Goal: Information Seeking & Learning: Learn about a topic

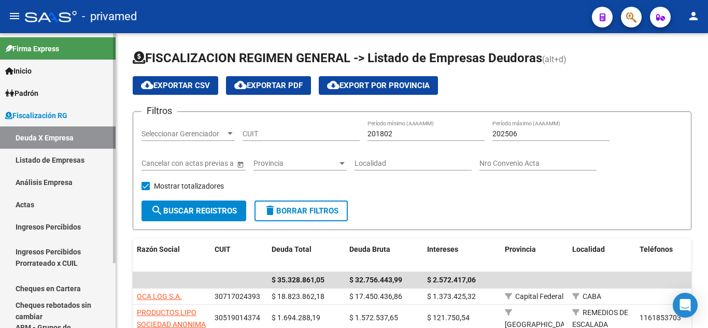
click at [88, 184] on link "Análisis Empresa" at bounding box center [58, 182] width 116 height 22
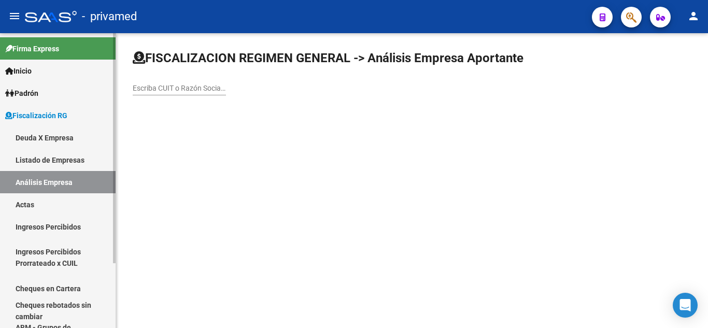
click at [64, 137] on link "Deuda X Empresa" at bounding box center [58, 138] width 116 height 22
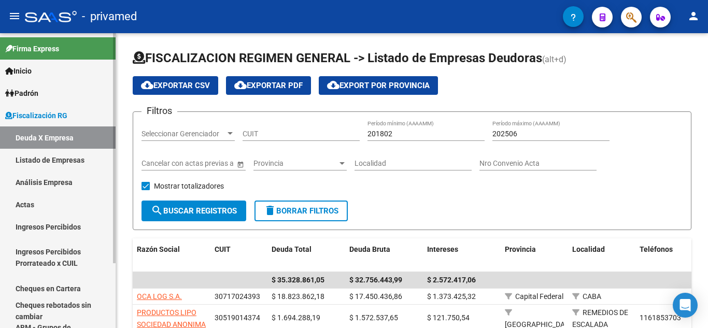
click at [72, 160] on link "Listado de Empresas" at bounding box center [58, 160] width 116 height 22
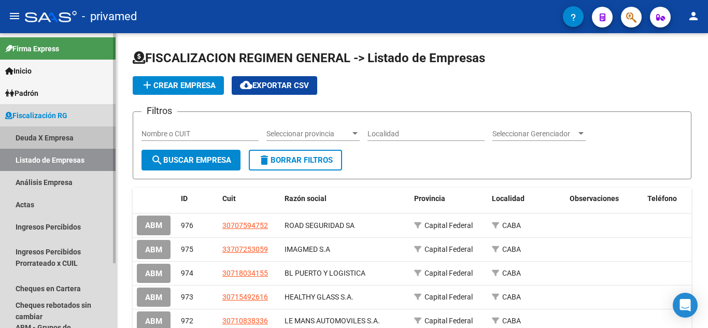
click at [80, 136] on link "Deuda X Empresa" at bounding box center [58, 138] width 116 height 22
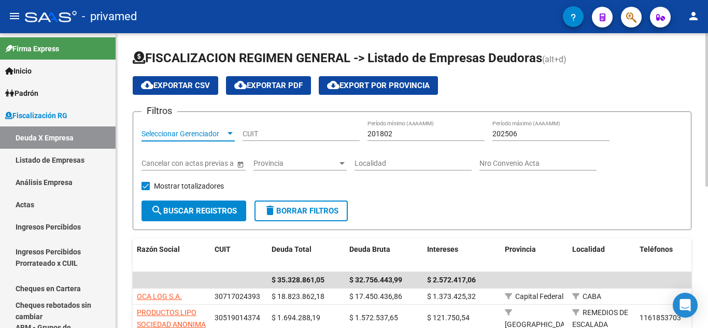
click at [168, 133] on span "Seleccionar Gerenciador" at bounding box center [184, 134] width 84 height 9
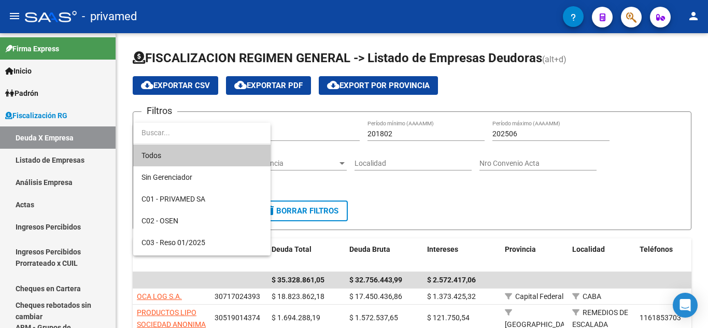
click at [75, 137] on div at bounding box center [354, 164] width 708 height 328
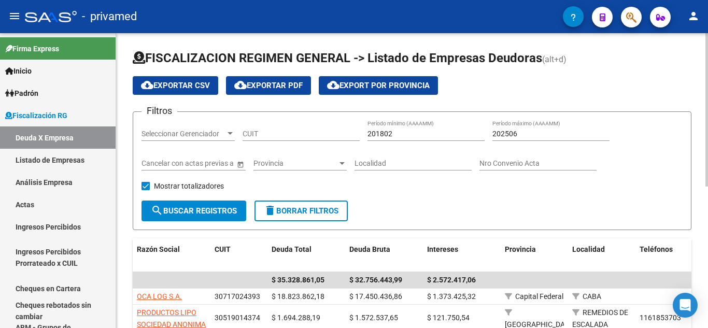
click at [274, 130] on input "CUIT" at bounding box center [301, 134] width 117 height 9
click at [387, 130] on input "201802" at bounding box center [426, 134] width 117 height 9
type input "202504"
type input "202507"
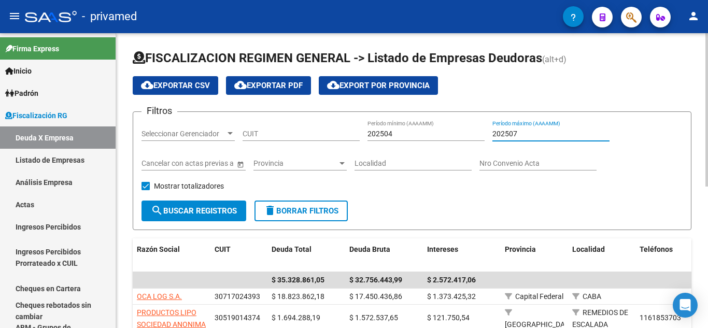
click at [190, 203] on button "search Buscar Registros" at bounding box center [194, 211] width 105 height 21
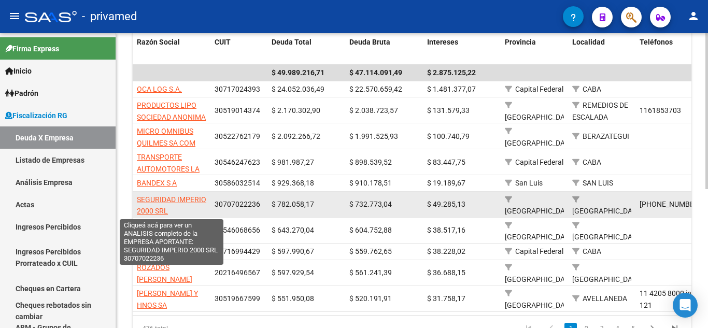
scroll to position [2, 0]
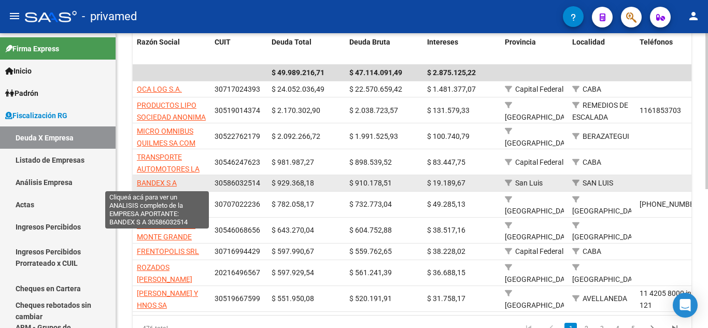
click at [153, 182] on span "BANDEX S A" at bounding box center [157, 183] width 40 height 8
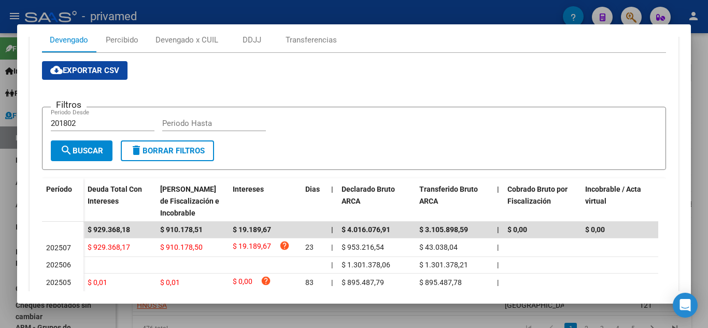
scroll to position [207, 0]
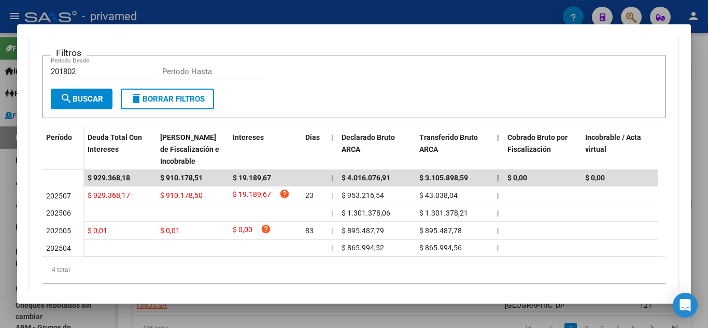
click at [0, 183] on div at bounding box center [354, 164] width 708 height 328
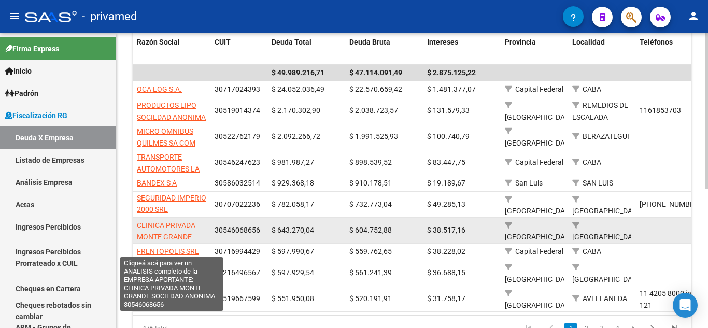
click at [178, 238] on span "CLINICA PRIVADA MONTE GRANDE SOCIEDAD ANONIMA" at bounding box center [171, 237] width 69 height 32
type textarea "30546068656"
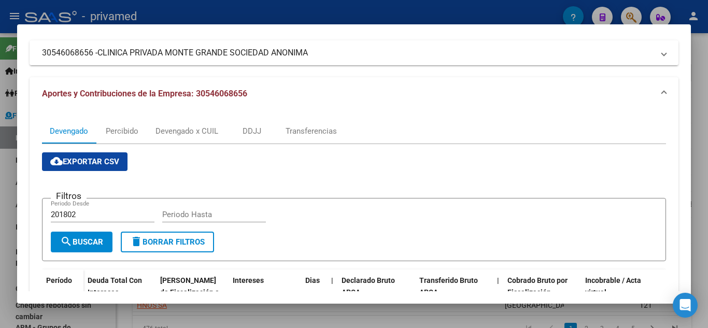
scroll to position [0, 0]
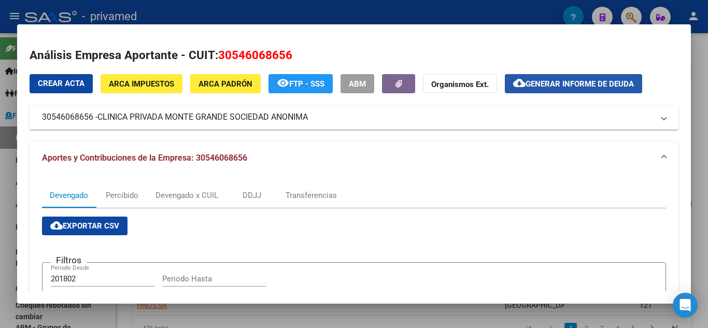
click at [523, 89] on button "cloud_download Generar informe de deuda" at bounding box center [573, 83] width 137 height 19
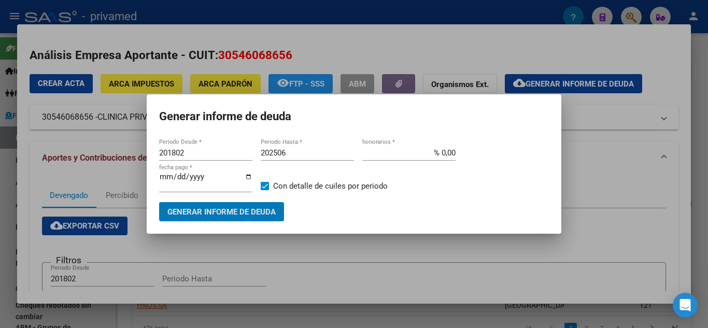
click at [170, 154] on input "201802" at bounding box center [205, 152] width 93 height 9
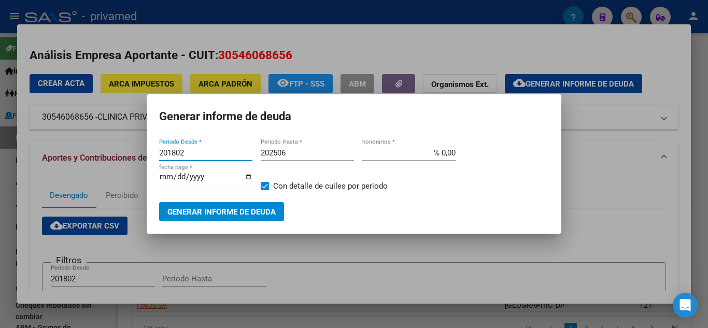
drag, startPoint x: 170, startPoint y: 154, endPoint x: 179, endPoint y: 154, distance: 9.9
click at [170, 154] on input "201802" at bounding box center [205, 152] width 93 height 9
type input "202504"
type input "202507"
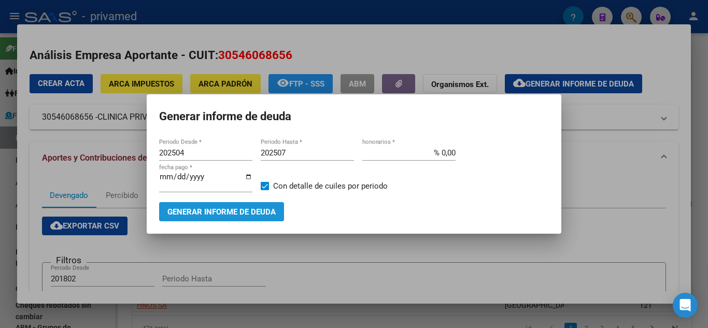
click at [221, 210] on span "Generar informe de deuda" at bounding box center [222, 211] width 108 height 9
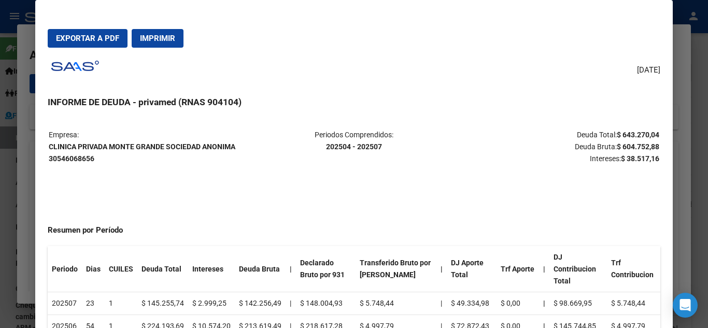
click at [109, 44] on button "Exportar a PDF" at bounding box center [88, 38] width 80 height 19
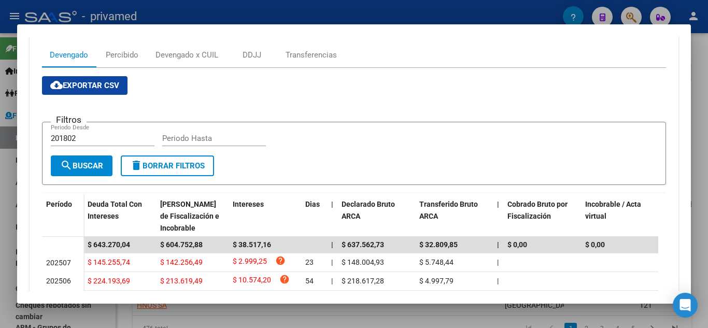
scroll to position [138, 0]
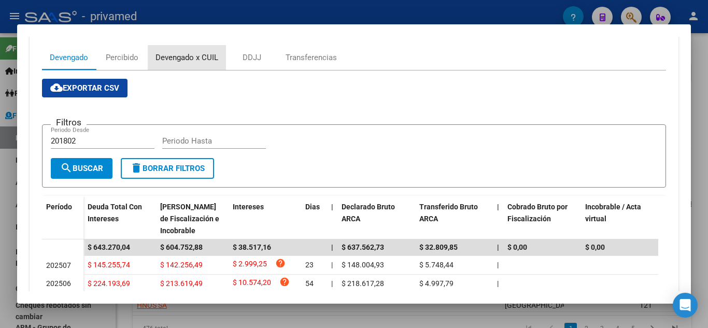
click at [193, 60] on div "Devengado x CUIL" at bounding box center [187, 57] width 63 height 11
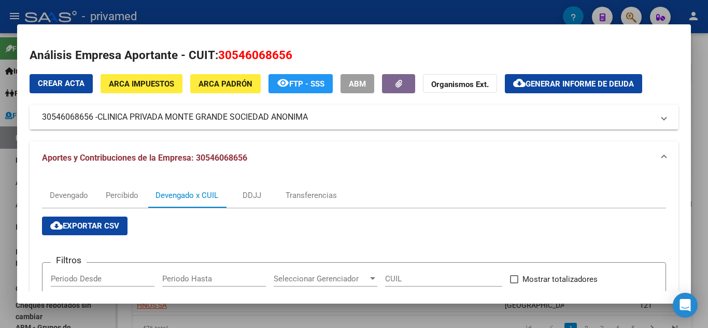
click at [186, 118] on span "CLINICA PRIVADA MONTE GRANDE SOCIEDAD ANONIMA" at bounding box center [202, 117] width 211 height 12
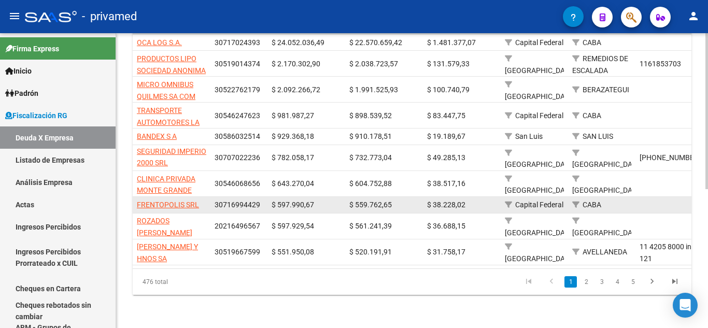
scroll to position [262, 0]
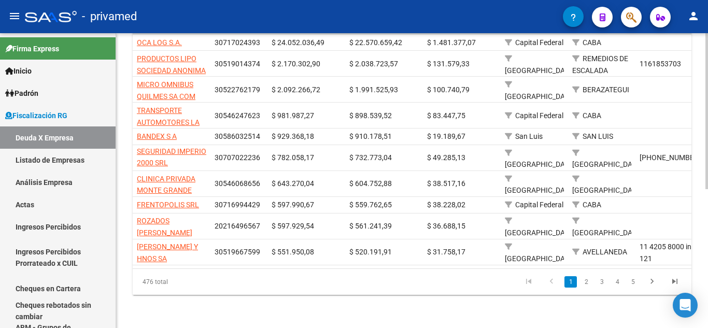
click at [427, 298] on div "FISCALIZACION REGIMEN GENERAL -> Listado de Empresas Deudoras (alt+d) cloud_dow…" at bounding box center [412, 53] width 592 height 549
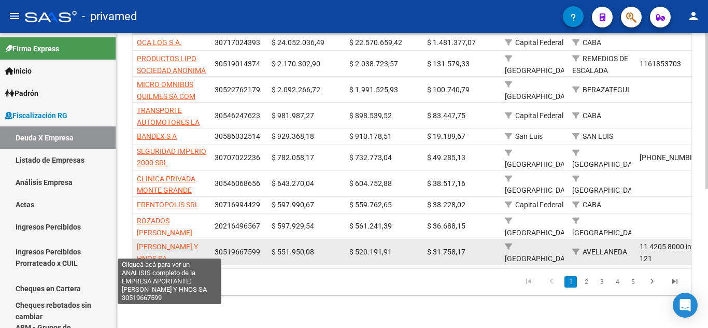
click at [143, 243] on span "[PERSON_NAME] Y HNOS SA" at bounding box center [167, 253] width 61 height 20
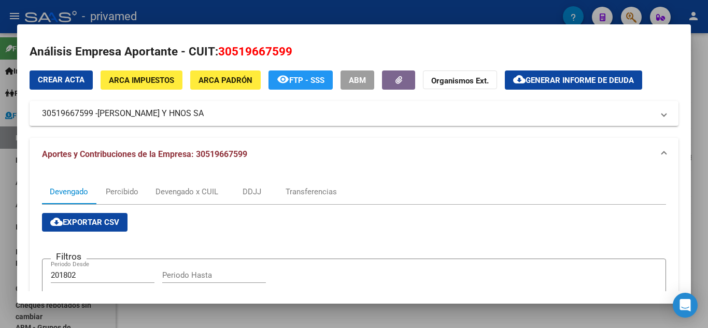
scroll to position [0, 0]
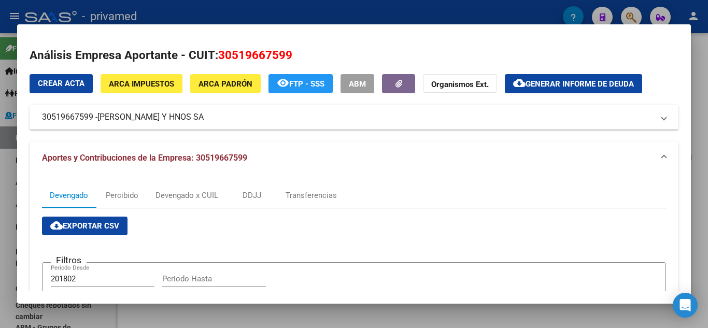
click at [200, 122] on span "[PERSON_NAME] Y HNOS SA" at bounding box center [150, 117] width 106 height 12
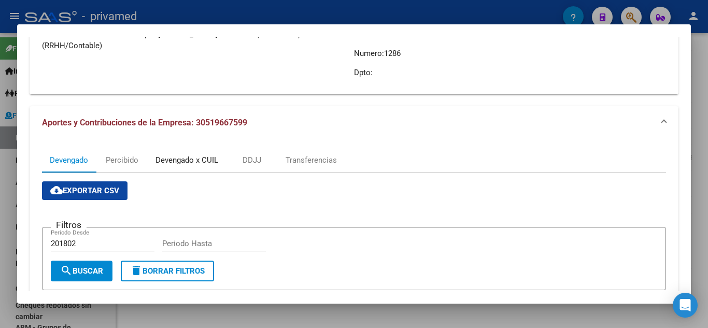
click at [188, 160] on div "Devengado x CUIL" at bounding box center [187, 160] width 63 height 11
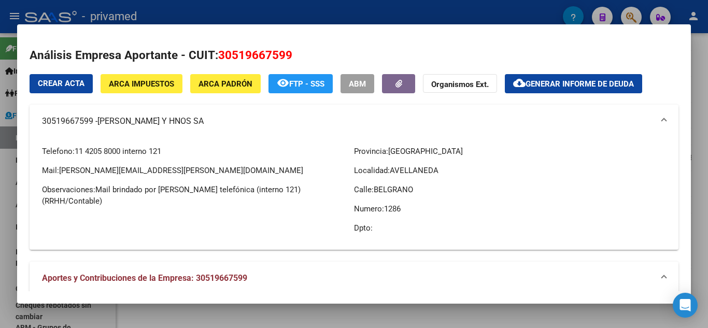
click at [143, 193] on span "Mail brindado por [PERSON_NAME] telefónica (interno 121) (RRHH/Contable)" at bounding box center [171, 195] width 259 height 21
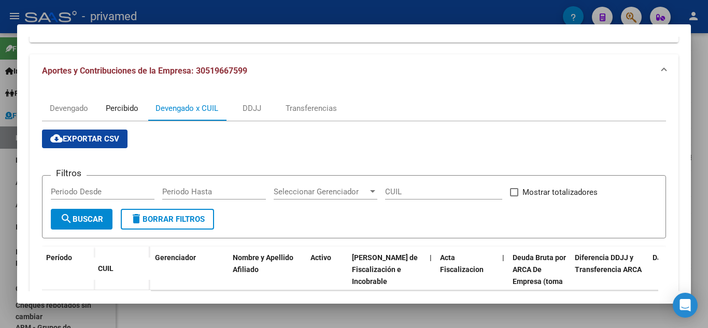
click at [138, 114] on div "Percibido" at bounding box center [122, 108] width 33 height 11
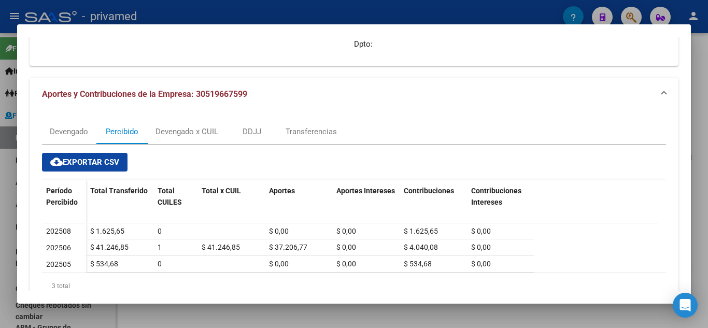
scroll to position [207, 0]
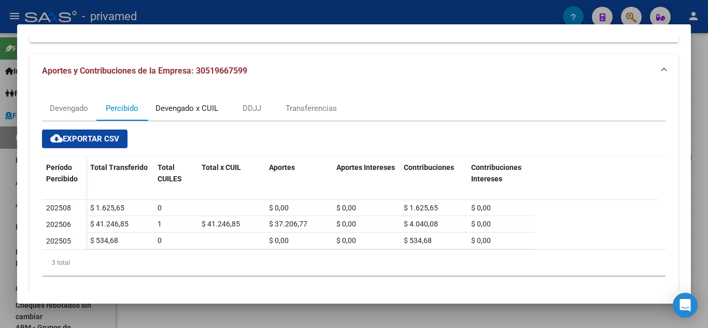
click at [192, 113] on div "Devengado x CUIL" at bounding box center [187, 108] width 63 height 11
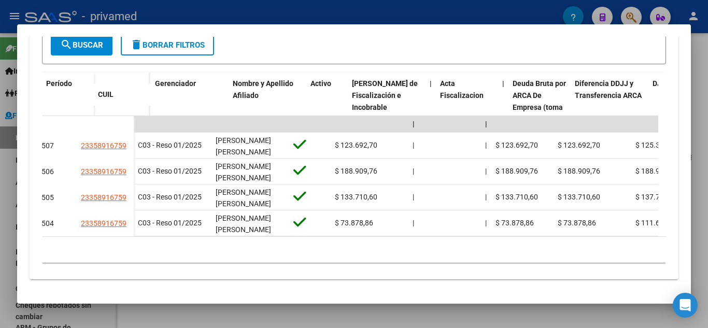
scroll to position [0, 0]
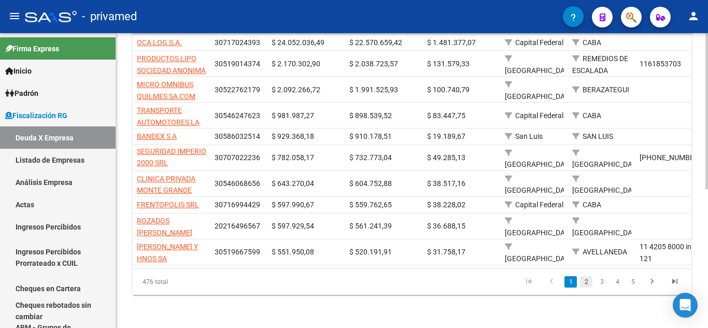
click at [587, 283] on link "2" at bounding box center [586, 281] width 12 height 11
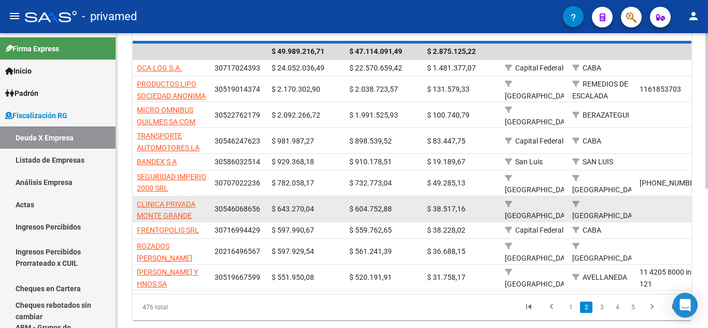
scroll to position [213, 0]
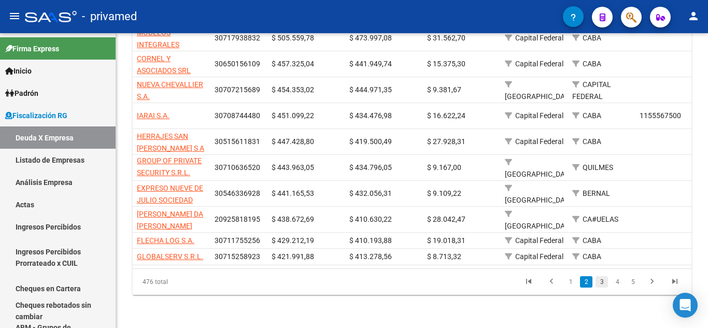
click at [599, 285] on link "3" at bounding box center [602, 281] width 12 height 11
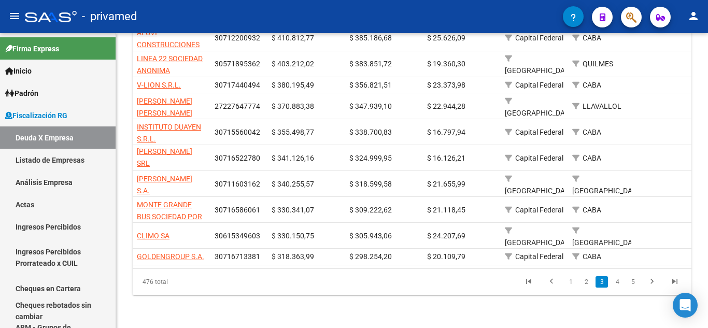
scroll to position [0, 0]
click at [590, 284] on link "2" at bounding box center [586, 282] width 12 height 11
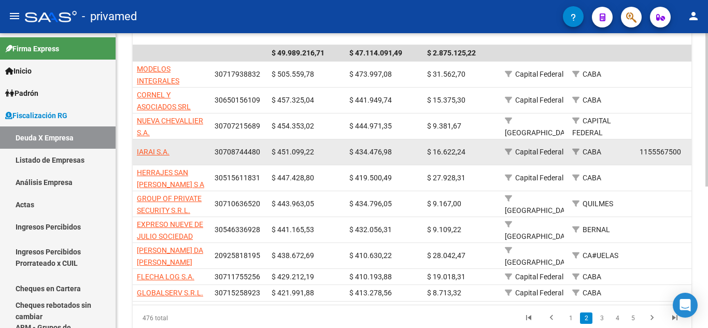
scroll to position [211, 0]
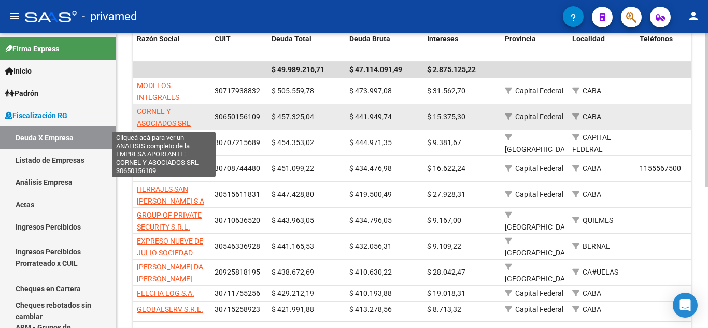
click at [171, 124] on span "CORNEL Y ASOCIADOS SRL" at bounding box center [164, 117] width 54 height 20
type textarea "30650156109"
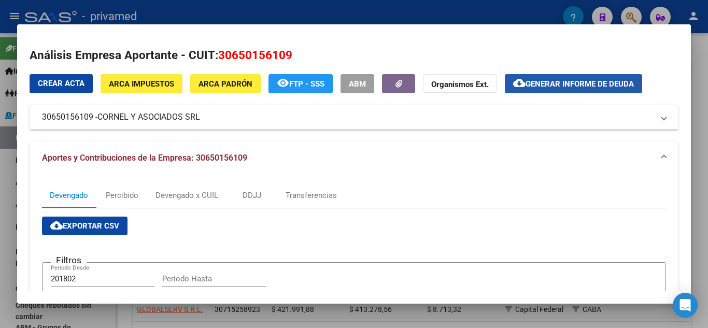
click at [533, 87] on span "Generar informe de deuda" at bounding box center [580, 83] width 108 height 9
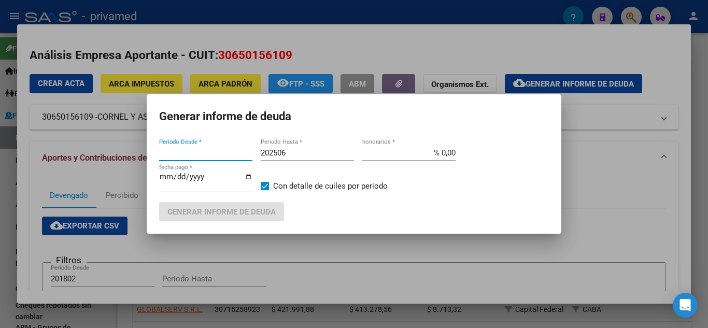
type input "201802"
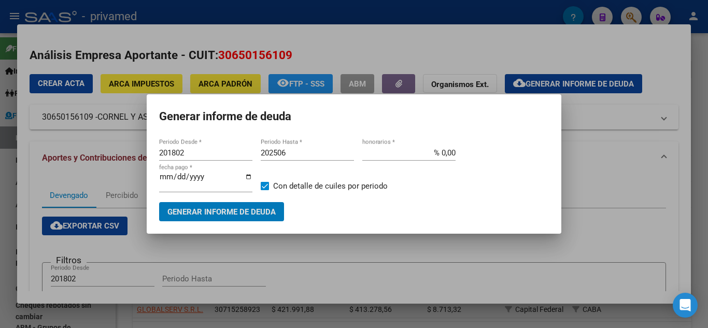
click at [182, 150] on input "201802" at bounding box center [205, 152] width 93 height 9
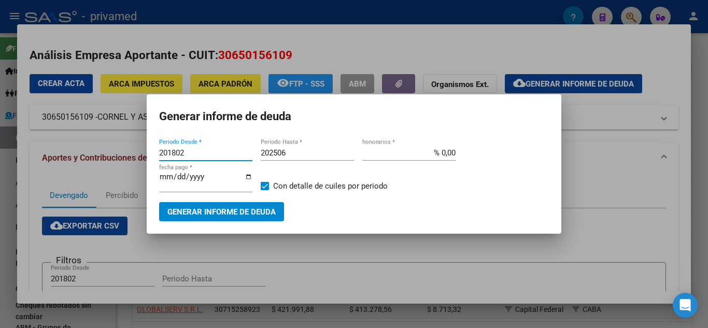
click at [182, 150] on input "201802" at bounding box center [205, 152] width 93 height 9
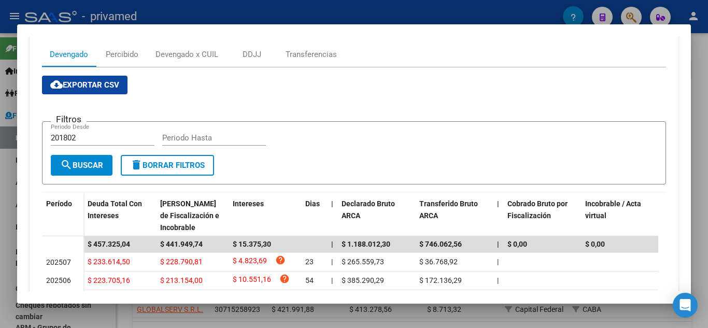
scroll to position [0, 0]
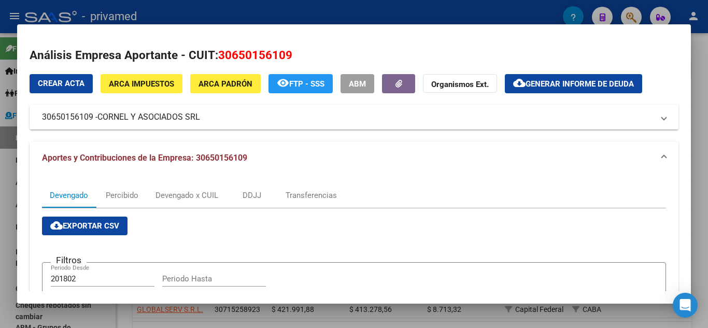
click at [535, 95] on div "Crear Acta ARCA Impuestos ARCA [PERSON_NAME] remove_red_eye FTP - SSS ABM Organ…" at bounding box center [354, 102] width 649 height 56
click at [536, 92] on button "cloud_download Generar informe de deuda" at bounding box center [573, 83] width 137 height 19
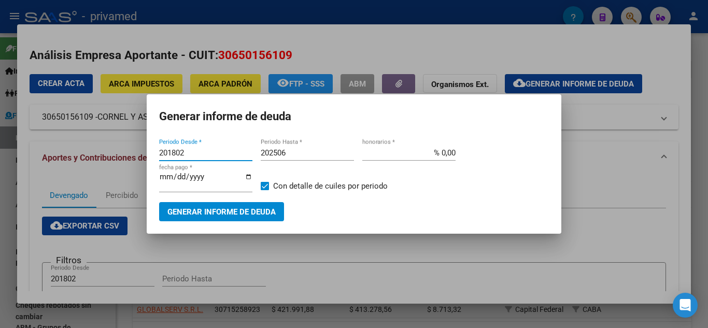
click at [182, 155] on input "201802" at bounding box center [205, 152] width 93 height 9
type input "0"
type input "202506"
type input "202507"
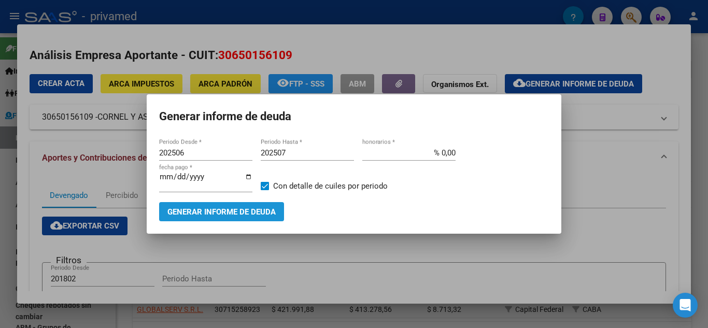
click at [249, 218] on button "Generar informe de deuda" at bounding box center [221, 211] width 125 height 19
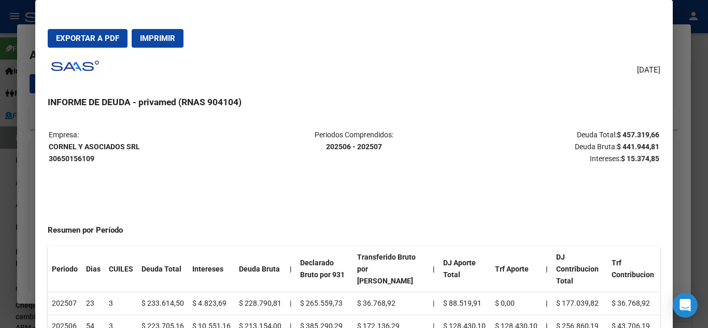
click at [103, 40] on span "Exportar a PDF" at bounding box center [87, 38] width 63 height 9
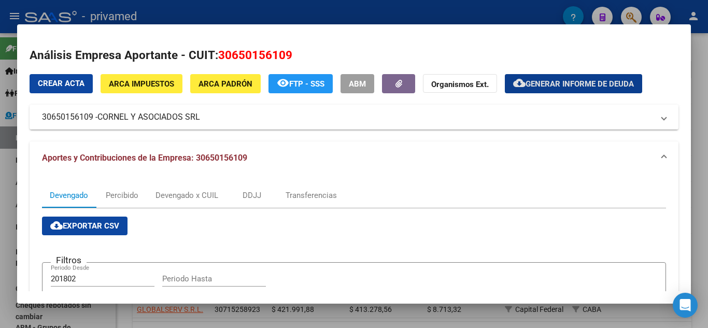
click at [201, 125] on mat-expansion-panel-header "30650156109 - [PERSON_NAME] Y ASOCIADOS SRL" at bounding box center [354, 117] width 649 height 25
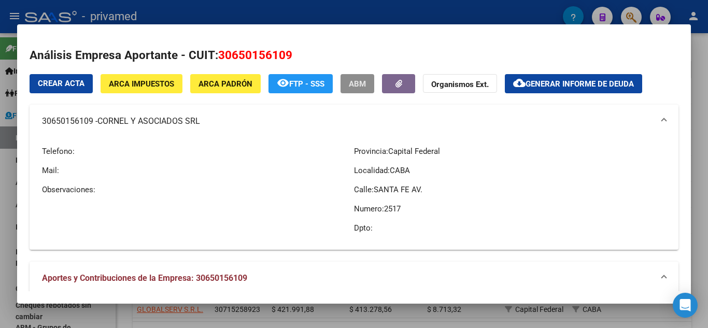
click at [360, 82] on span "ABM" at bounding box center [357, 83] width 17 height 9
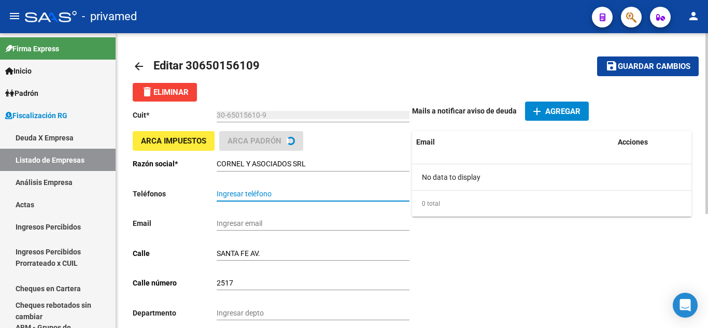
click at [232, 192] on input "Ingresar teléfono" at bounding box center [313, 194] width 193 height 9
paste input "0800 888 2228"
paste input "4797-5797"
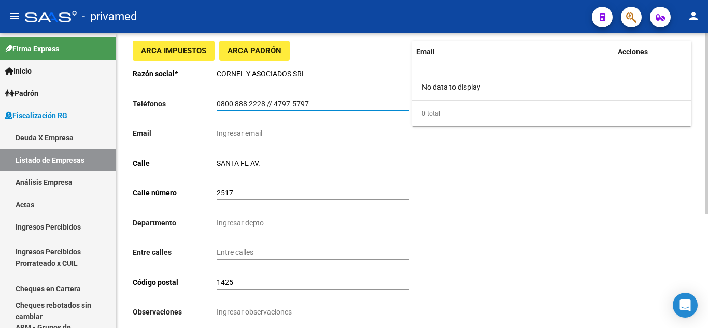
scroll to position [104, 0]
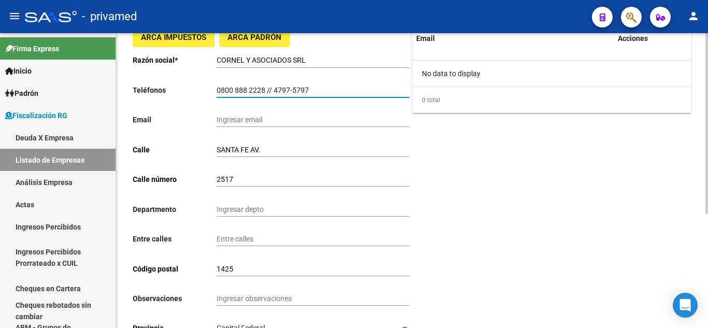
type input "0800 888 2228 // 4797-5797"
click at [268, 124] on div "Ingresar email" at bounding box center [313, 116] width 193 height 21
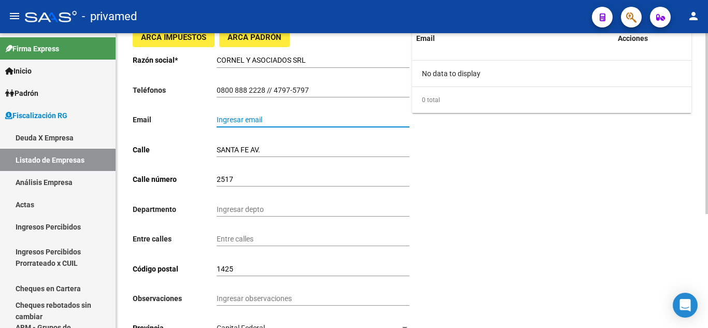
paste input "[EMAIL_ADDRESS][PERSON_NAME][DOMAIN_NAME]"
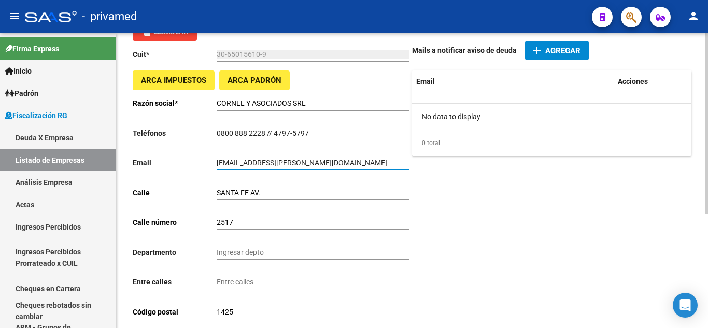
scroll to position [0, 0]
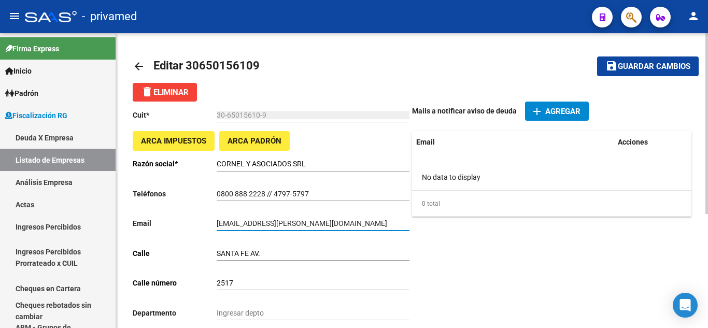
type input "[EMAIL_ADDRESS][PERSON_NAME][DOMAIN_NAME]"
click at [637, 65] on span "Guardar cambios" at bounding box center [654, 66] width 73 height 9
click at [252, 164] on input "CORNEL Y ASOCIADOS SRL" at bounding box center [313, 164] width 193 height 9
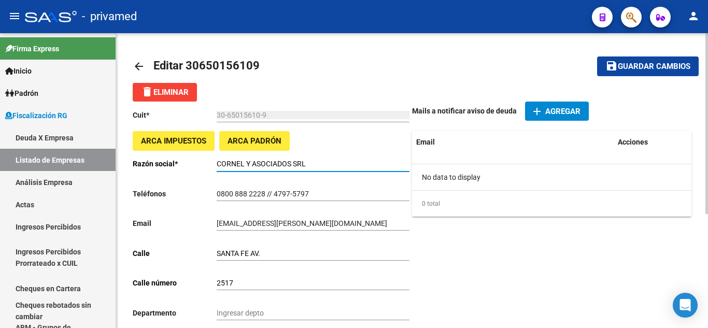
click at [252, 164] on input "CORNEL Y ASOCIADOS SRL" at bounding box center [313, 164] width 193 height 9
click at [141, 60] on mat-icon "arrow_back" at bounding box center [139, 66] width 12 height 12
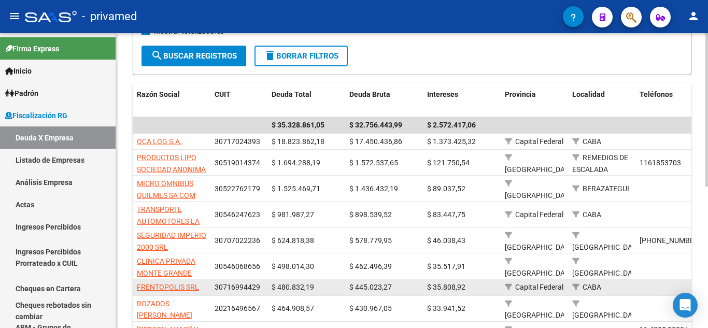
scroll to position [214, 0]
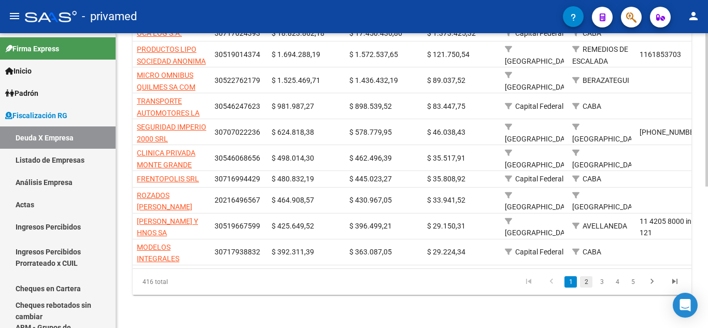
click at [591, 283] on link "2" at bounding box center [586, 281] width 12 height 11
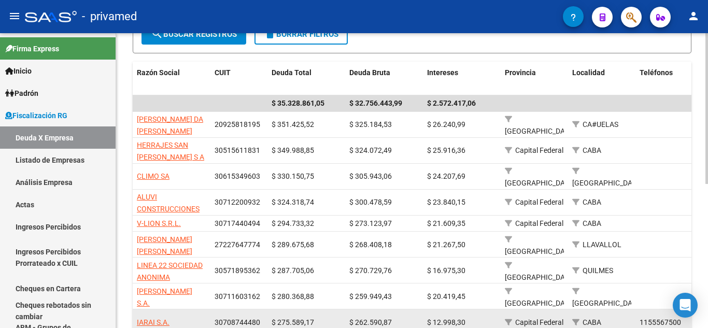
scroll to position [0, 0]
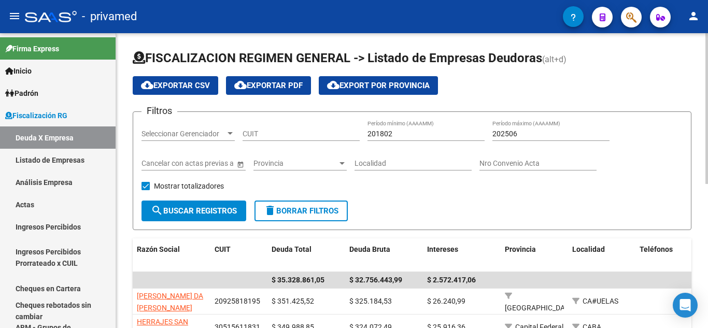
click at [329, 133] on input "CUIT" at bounding box center [301, 134] width 117 height 9
click at [373, 132] on input "201802" at bounding box center [426, 134] width 117 height 9
type input "202506"
type input "2025"
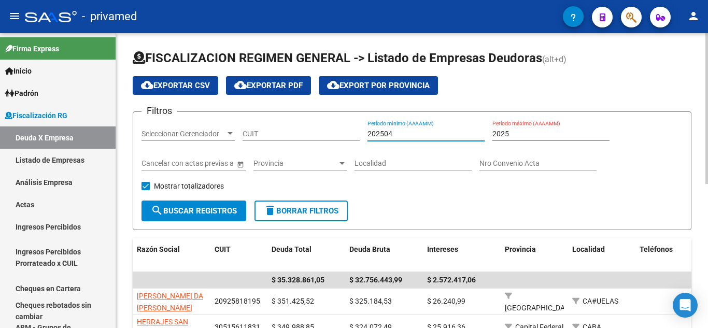
type input "202504"
type input "202507"
click at [177, 215] on span "search Buscar Registros" at bounding box center [194, 210] width 86 height 9
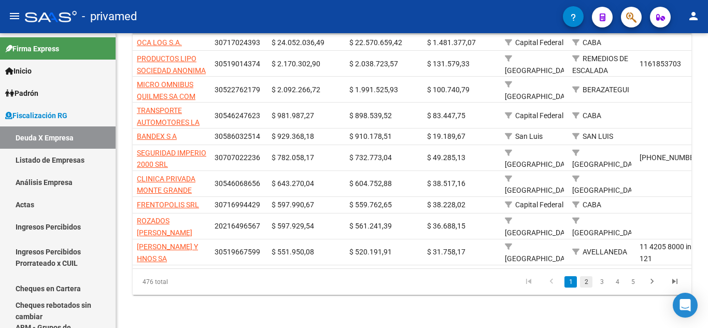
click at [585, 282] on link "2" at bounding box center [586, 281] width 12 height 11
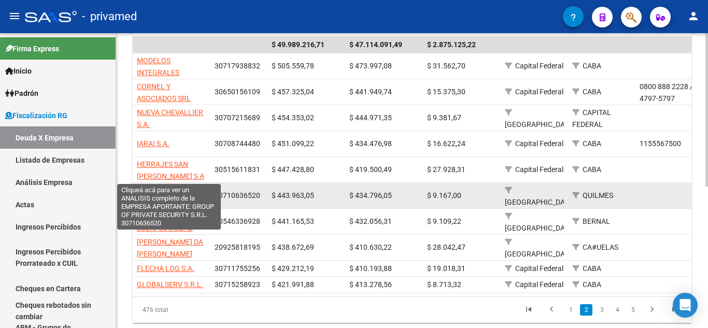
scroll to position [210, 0]
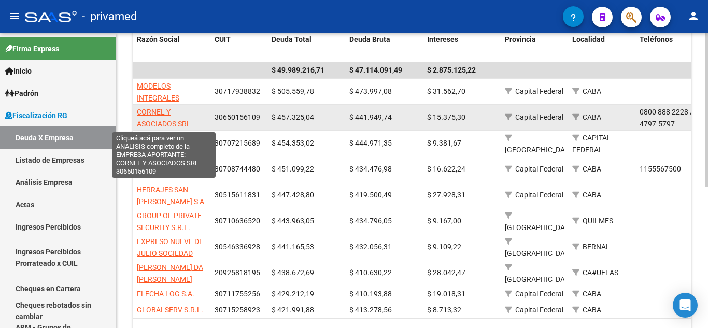
click at [162, 123] on span "CORNEL Y ASOCIADOS SRL" at bounding box center [164, 118] width 54 height 20
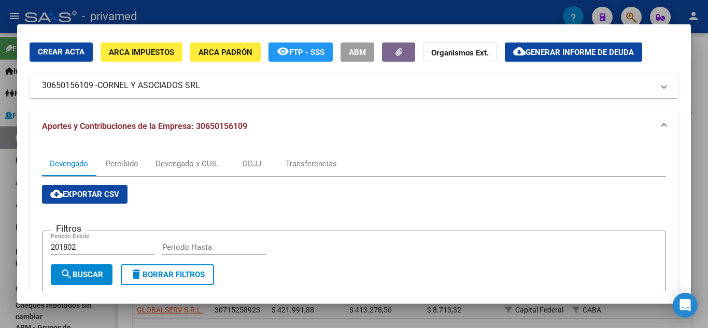
scroll to position [0, 0]
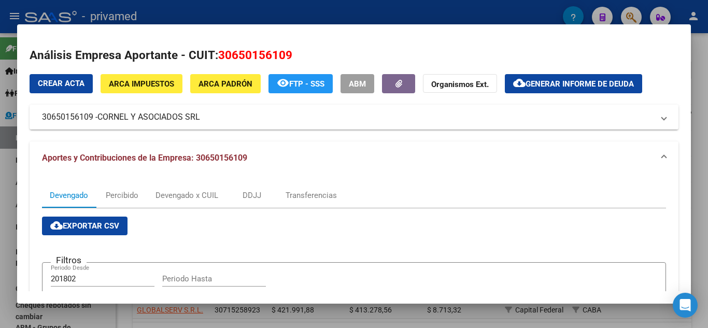
click at [150, 121] on span "CORNEL Y ASOCIADOS SRL" at bounding box center [148, 117] width 103 height 12
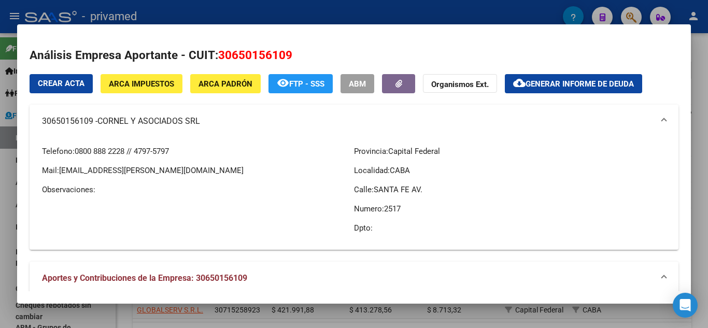
drag, startPoint x: 45, startPoint y: 123, endPoint x: 202, endPoint y: 126, distance: 157.7
click at [202, 126] on mat-panel-title "30650156109 - [PERSON_NAME] Y ASOCIADOS SRL" at bounding box center [348, 121] width 612 height 12
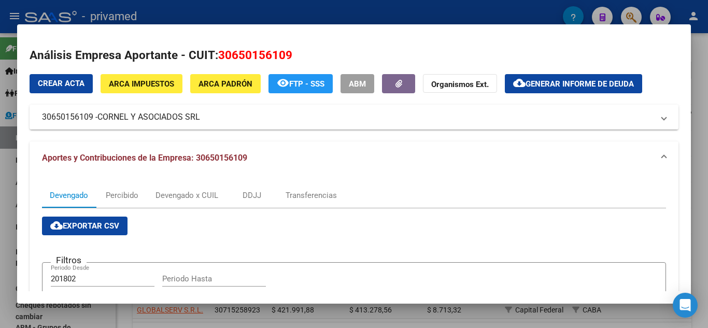
click at [43, 116] on mat-panel-title "30650156109 - [PERSON_NAME] Y ASOCIADOS SRL" at bounding box center [348, 117] width 612 height 12
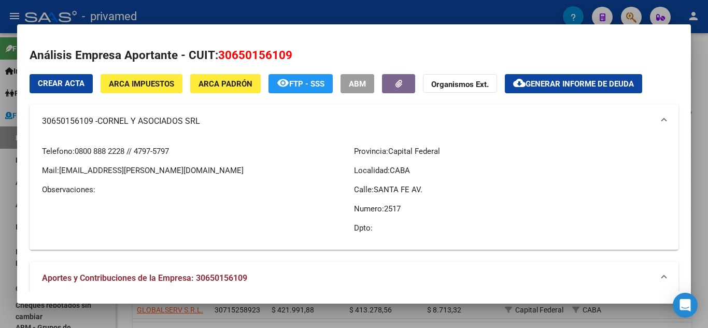
drag, startPoint x: 43, startPoint y: 120, endPoint x: 202, endPoint y: 123, distance: 159.2
click at [202, 123] on mat-panel-title "30650156109 - [PERSON_NAME] Y ASOCIADOS SRL" at bounding box center [348, 121] width 612 height 12
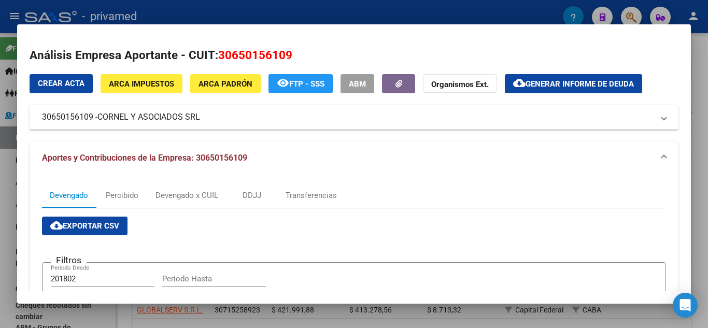
copy mat-panel-title "30650156109 - [PERSON_NAME] Y ASOCIADOS SRL"
click at [190, 202] on div "Devengado x CUIL" at bounding box center [187, 195] width 78 height 25
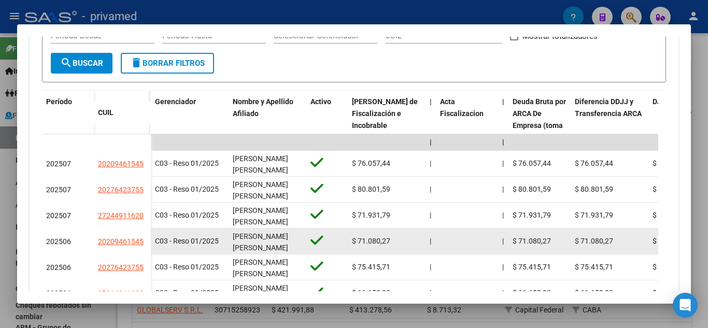
scroll to position [247, 0]
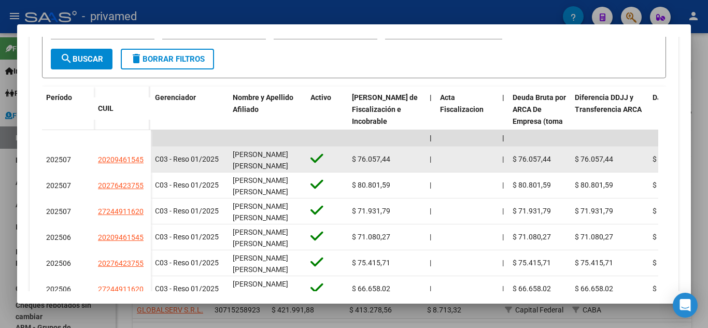
drag, startPoint x: 92, startPoint y: 158, endPoint x: 144, endPoint y: 161, distance: 52.4
click at [144, 161] on div "202507 20209461545" at bounding box center [96, 160] width 109 height 26
copy div "20209461545"
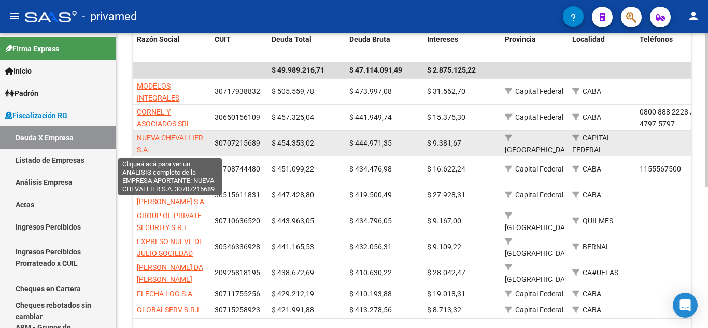
click at [194, 139] on span "NUEVA CHEVALLIER S.A." at bounding box center [170, 144] width 66 height 20
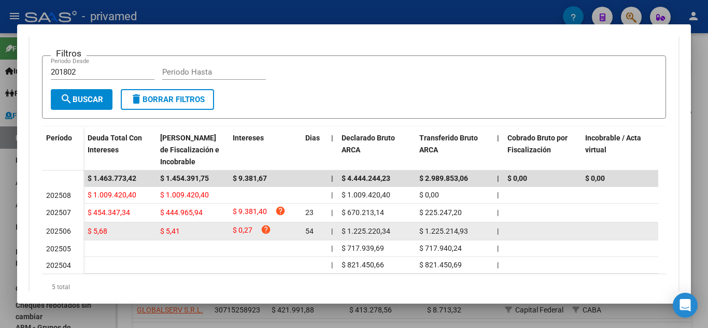
scroll to position [207, 0]
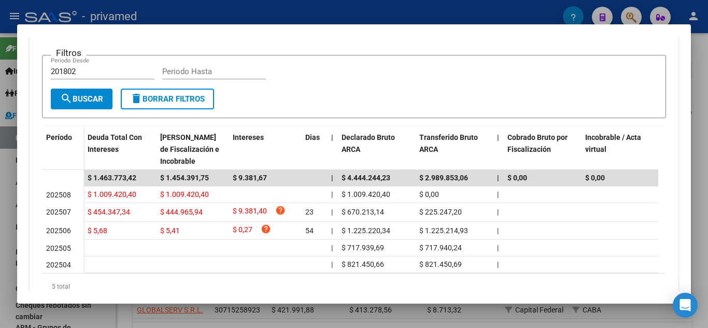
click at [0, 244] on div at bounding box center [354, 164] width 708 height 328
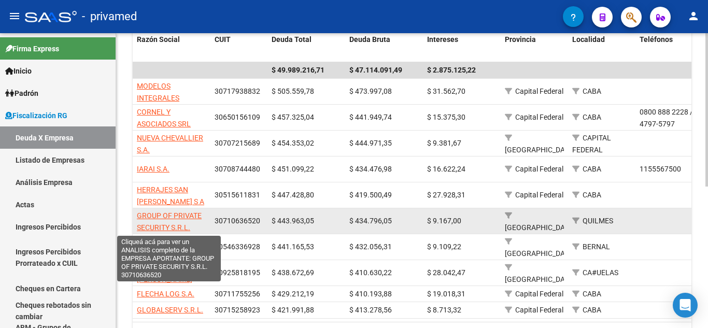
click at [177, 224] on span "GROUP OF PRIVATE SECURITY S.R.L." at bounding box center [169, 222] width 65 height 20
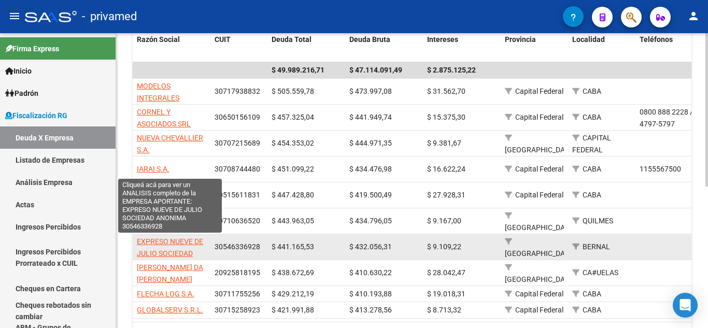
click at [171, 252] on span "EXPRESO NUEVE DE JULIO SOCIEDAD ANONIMA" at bounding box center [170, 254] width 66 height 32
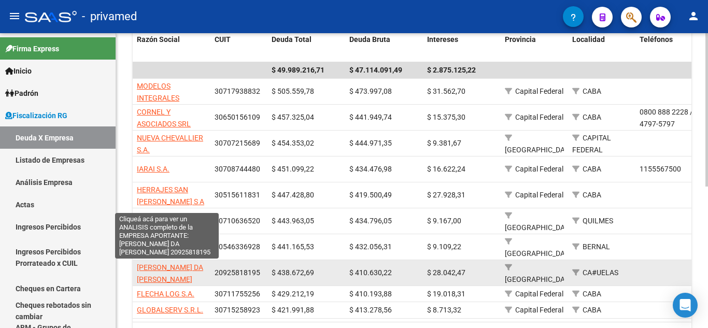
click at [174, 268] on span "[PERSON_NAME] DA [PERSON_NAME]" at bounding box center [170, 273] width 66 height 20
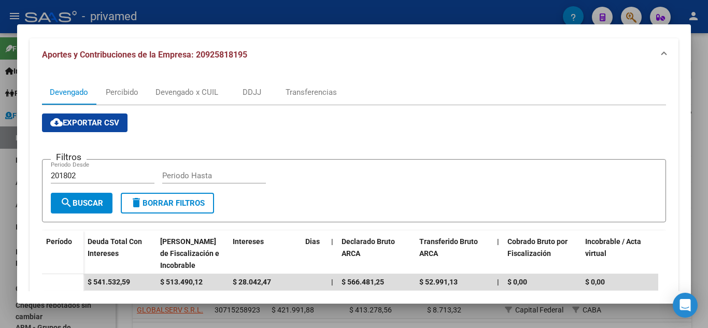
scroll to position [0, 0]
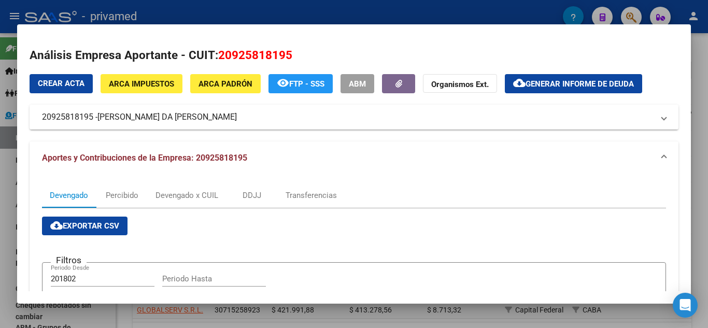
click at [195, 110] on mat-expansion-panel-header "20925818195 - [PERSON_NAME] DA [PERSON_NAME]" at bounding box center [354, 117] width 649 height 25
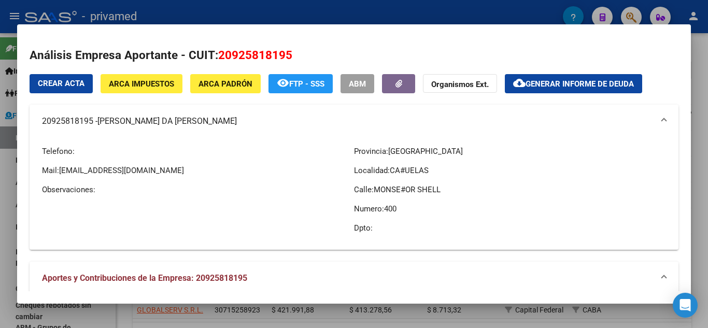
drag, startPoint x: 101, startPoint y: 119, endPoint x: 238, endPoint y: 121, distance: 137.4
click at [237, 121] on span "[PERSON_NAME] DA [PERSON_NAME]" at bounding box center [167, 121] width 140 height 12
copy span "[PERSON_NAME] DA [PERSON_NAME]"
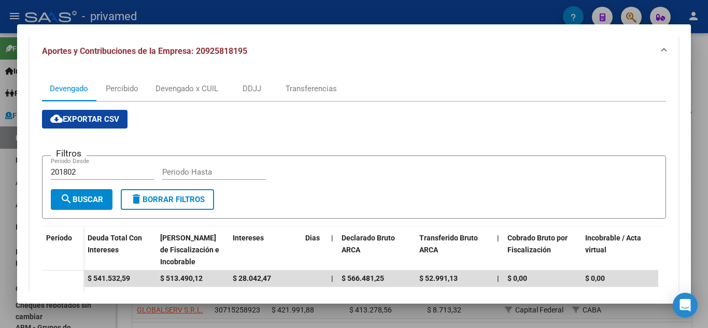
scroll to position [102, 0]
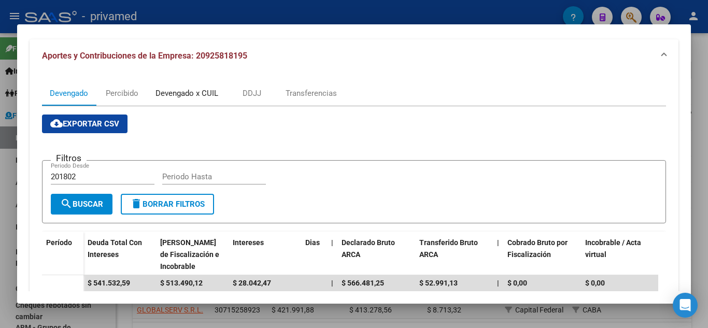
click at [173, 101] on div "Devengado x CUIL" at bounding box center [187, 93] width 78 height 25
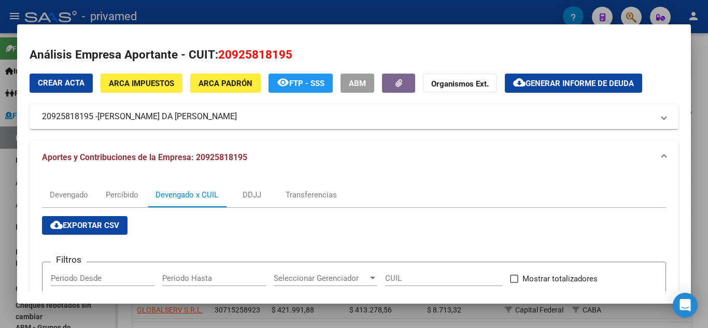
scroll to position [0, 0]
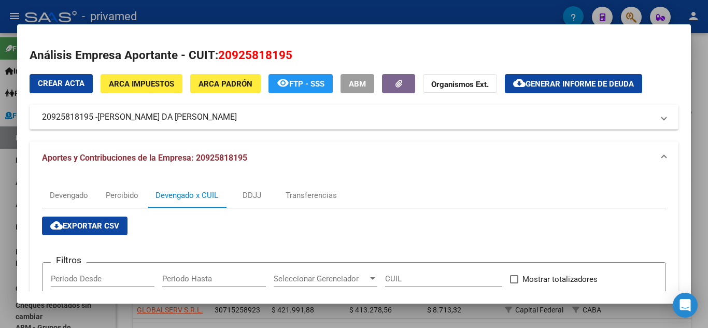
click at [237, 122] on span "[PERSON_NAME] DA [PERSON_NAME]" at bounding box center [167, 117] width 140 height 12
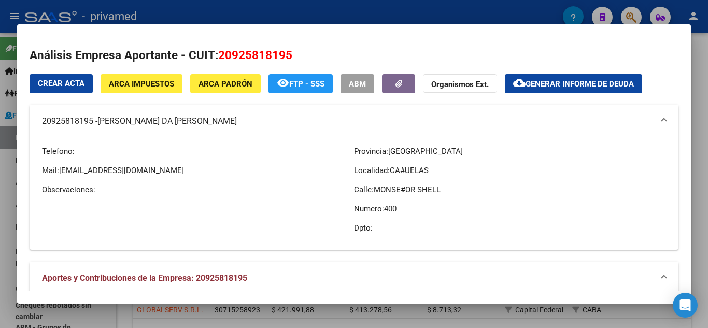
click at [61, 170] on span "[EMAIL_ADDRESS][DOMAIN_NAME]" at bounding box center [121, 170] width 125 height 9
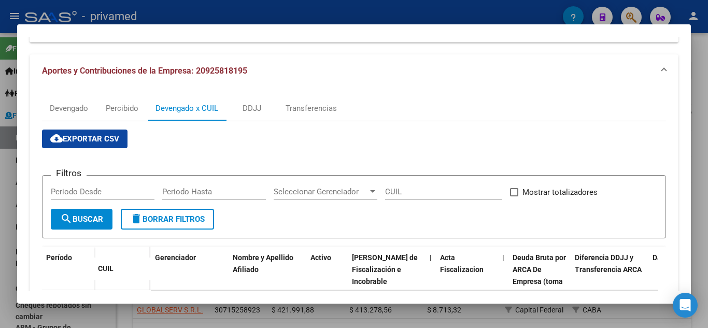
scroll to position [415, 0]
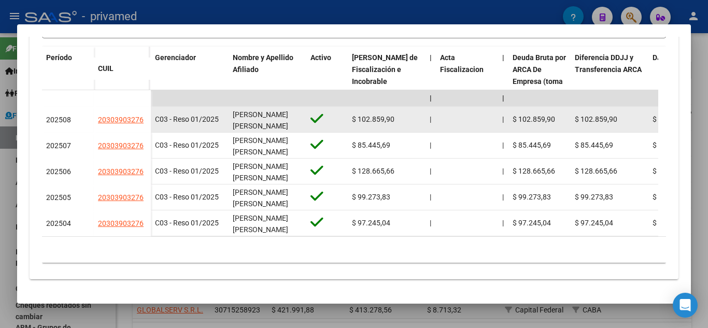
drag, startPoint x: 260, startPoint y: 113, endPoint x: 267, endPoint y: 113, distance: 6.7
click at [267, 113] on div "[PERSON_NAME] [PERSON_NAME]" at bounding box center [267, 120] width 69 height 22
click at [253, 117] on span "[PERSON_NAME] [PERSON_NAME]" at bounding box center [260, 120] width 55 height 20
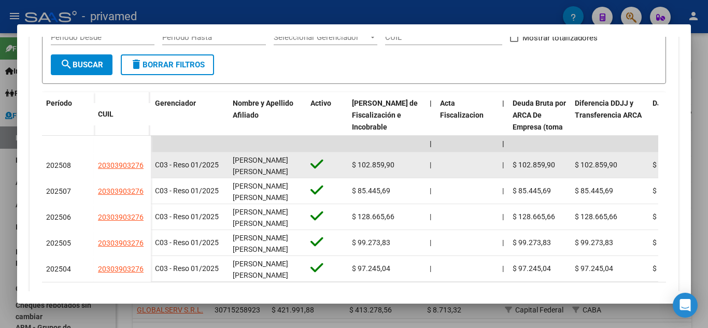
scroll to position [363, 0]
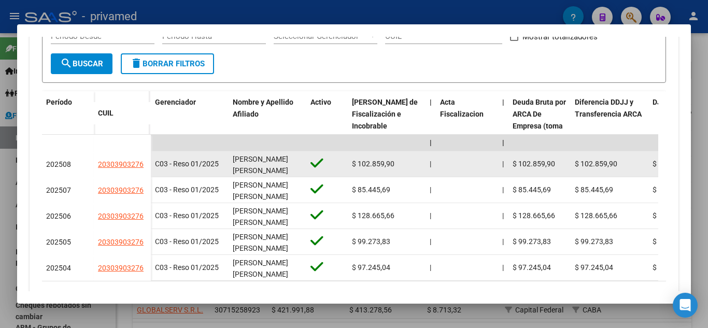
drag, startPoint x: 242, startPoint y: 160, endPoint x: 268, endPoint y: 156, distance: 26.3
click at [268, 156] on span "[PERSON_NAME] [PERSON_NAME]" at bounding box center [260, 165] width 55 height 20
click at [268, 155] on span "[PERSON_NAME] [PERSON_NAME]" at bounding box center [260, 165] width 55 height 20
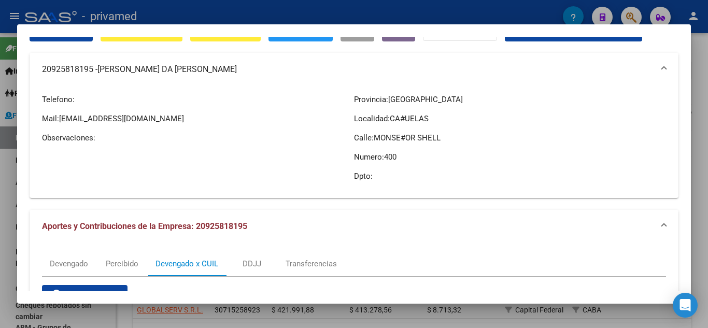
scroll to position [0, 0]
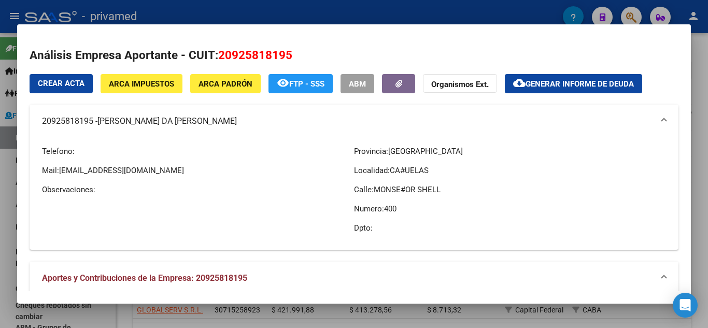
click at [0, 121] on div at bounding box center [354, 164] width 708 height 328
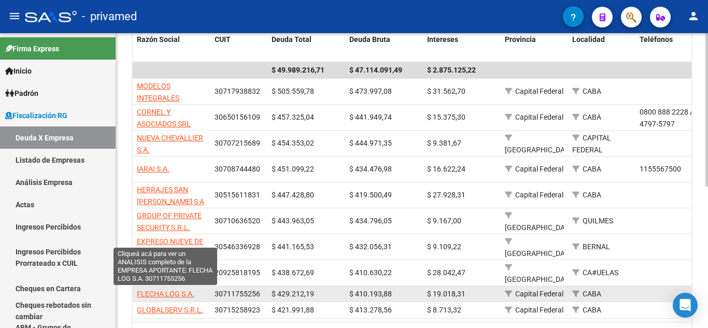
click at [182, 296] on span "FLECHA LOG S.A." at bounding box center [166, 294] width 58 height 8
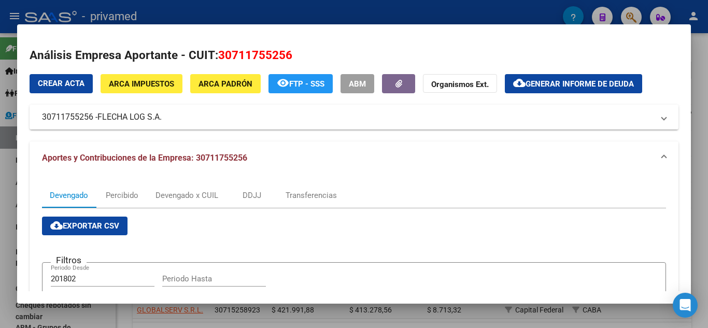
click at [214, 126] on mat-expansion-panel-header "30711755256 - FLECHA LOG S.A." at bounding box center [354, 117] width 649 height 25
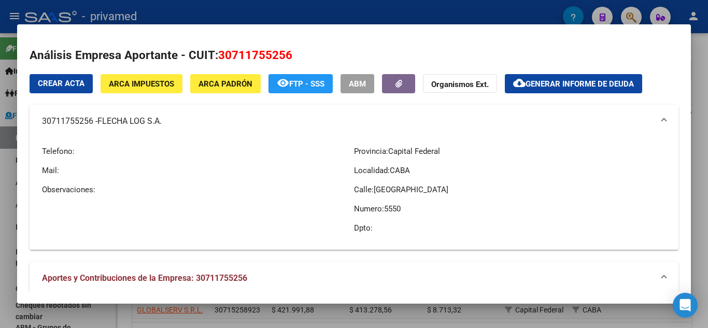
click at [165, 82] on span "ARCA Impuestos" at bounding box center [141, 83] width 65 height 9
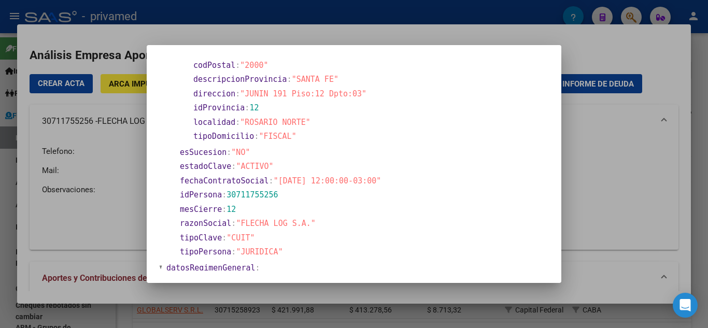
scroll to position [52, 0]
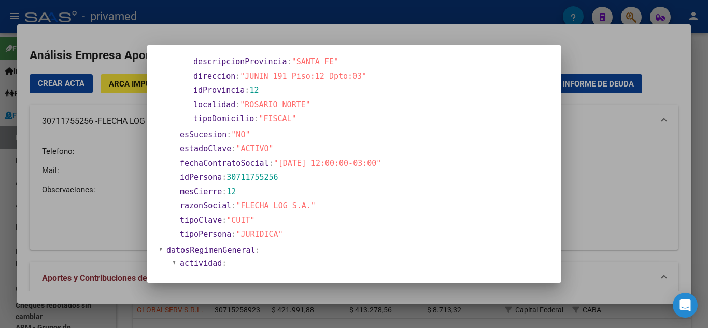
click at [125, 113] on div at bounding box center [354, 164] width 708 height 328
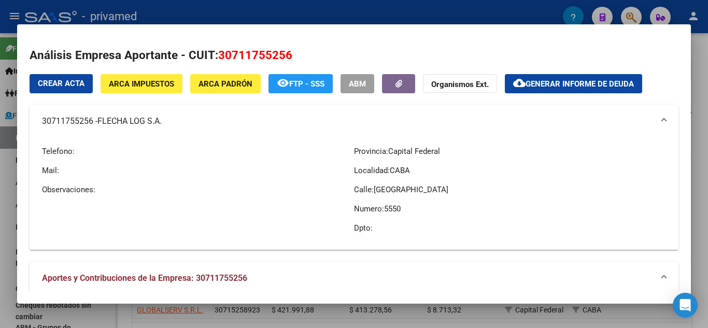
click at [0, 152] on div at bounding box center [354, 164] width 708 height 328
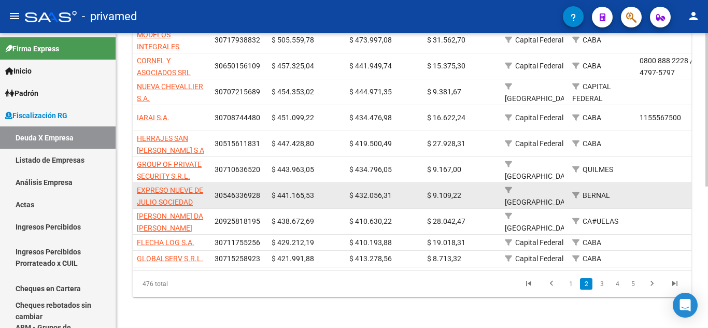
scroll to position [262, 0]
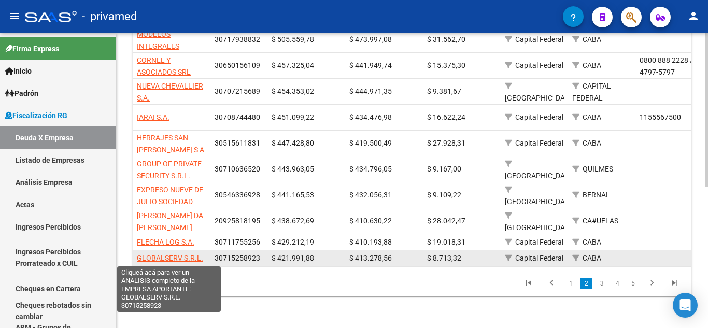
click at [165, 254] on span "GLOBALSERV S.R.L." at bounding box center [170, 258] width 66 height 8
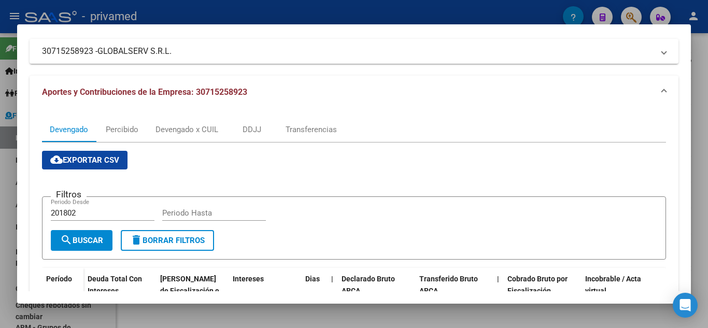
scroll to position [250, 0]
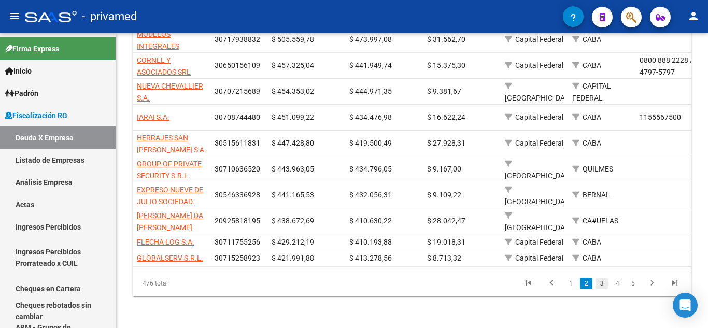
click at [599, 289] on link "3" at bounding box center [602, 283] width 12 height 11
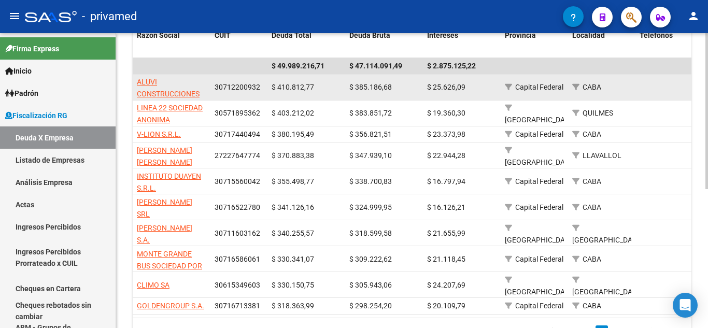
scroll to position [158, 0]
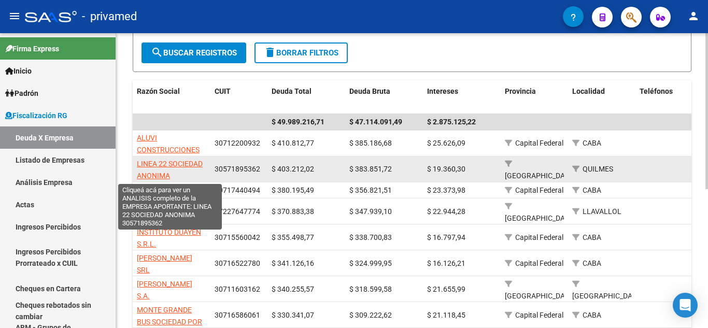
click at [170, 164] on span "LINEA 22 SOCIEDAD ANONIMA" at bounding box center [170, 170] width 66 height 20
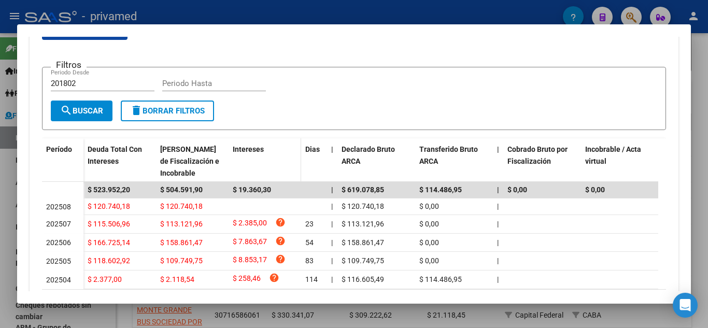
scroll to position [247, 0]
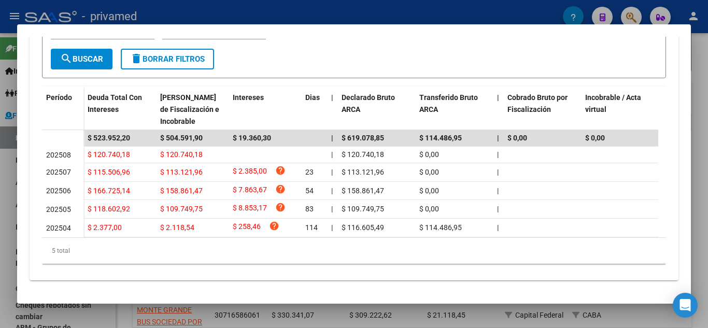
click at [255, 247] on div "Período Deuda Total Con Intereses Deuda Bruta Neto de Fiscalización e Incobrabl…" at bounding box center [354, 175] width 624 height 177
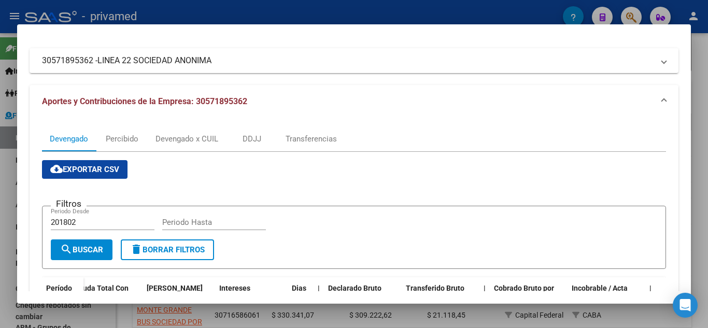
scroll to position [40, 0]
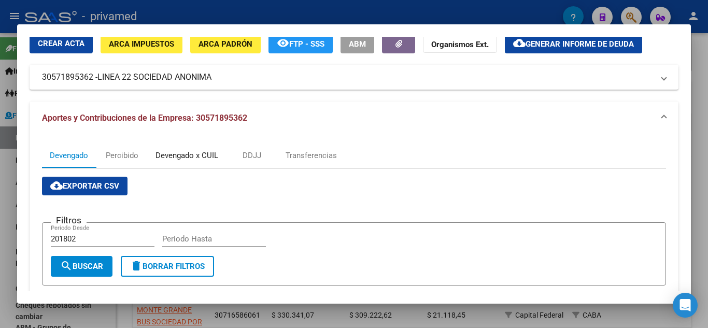
click at [197, 154] on div "Devengado x CUIL" at bounding box center [187, 155] width 63 height 11
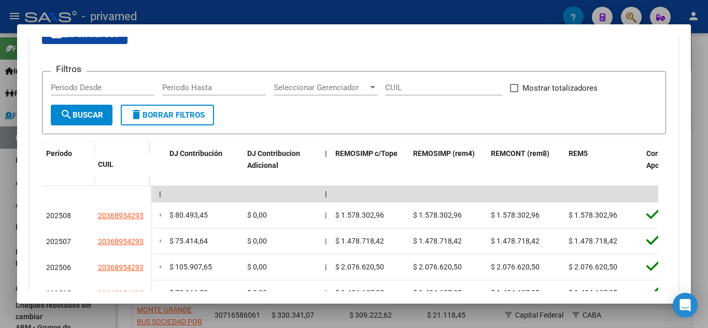
scroll to position [140, 0]
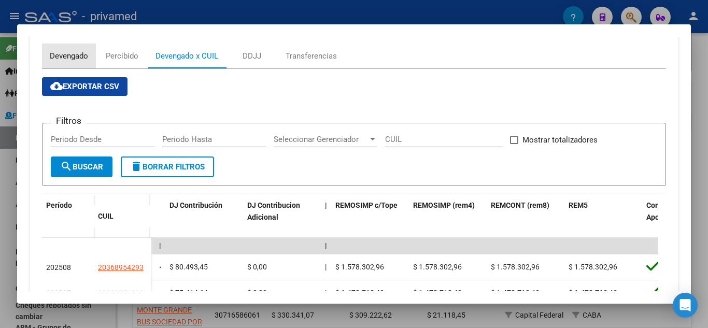
click at [79, 63] on div "Devengado" at bounding box center [69, 56] width 54 height 25
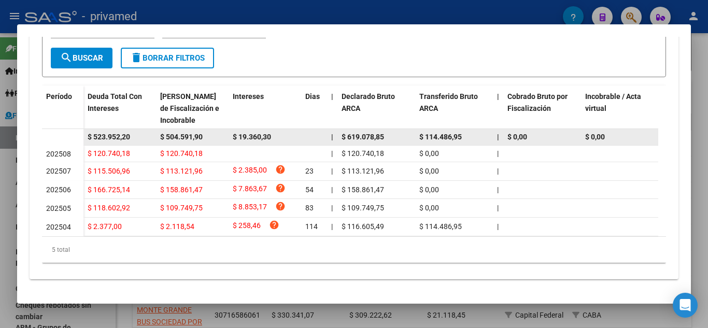
scroll to position [0, 0]
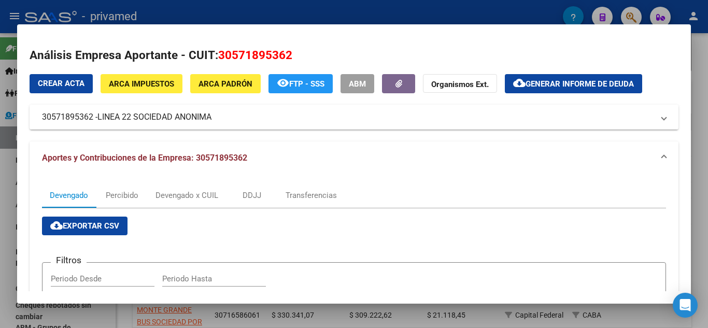
click at [168, 126] on mat-expansion-panel-header "30571895362 - LINEA 22 SOCIEDAD ANONIMA" at bounding box center [354, 117] width 649 height 25
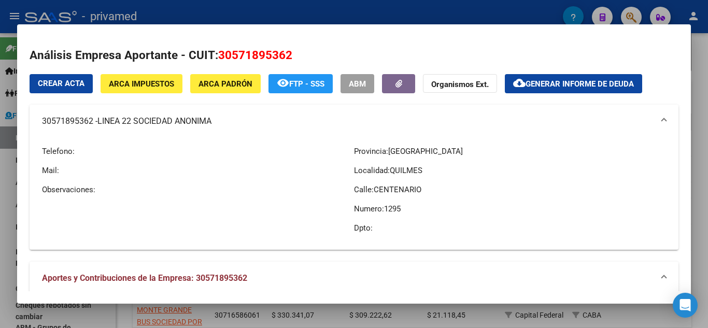
drag, startPoint x: 41, startPoint y: 120, endPoint x: 214, endPoint y: 115, distance: 172.8
click at [214, 115] on mat-expansion-panel-header "30571895362 - LINEA 22 SOCIEDAD ANONIMA" at bounding box center [354, 121] width 649 height 33
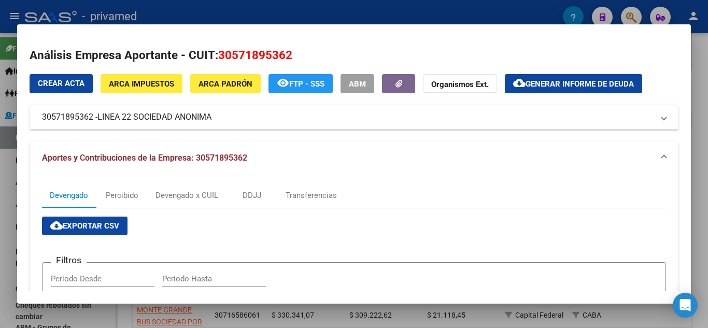
copy mat-panel-title "30571895362 - LINEA 22 SOCIEDAD ANONIMA"
click at [239, 123] on mat-panel-title "30571895362 - LINEA 22 SOCIEDAD ANONIMA" at bounding box center [348, 117] width 612 height 12
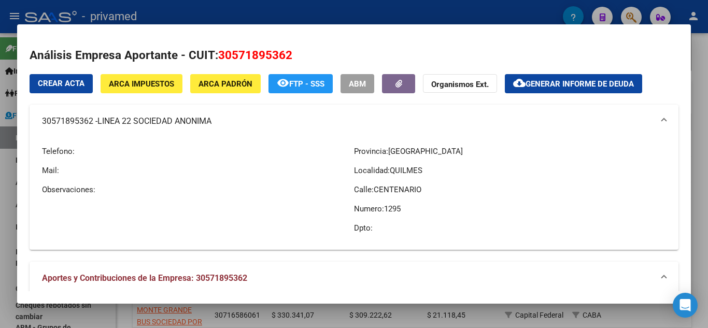
click at [0, 170] on div at bounding box center [354, 164] width 708 height 328
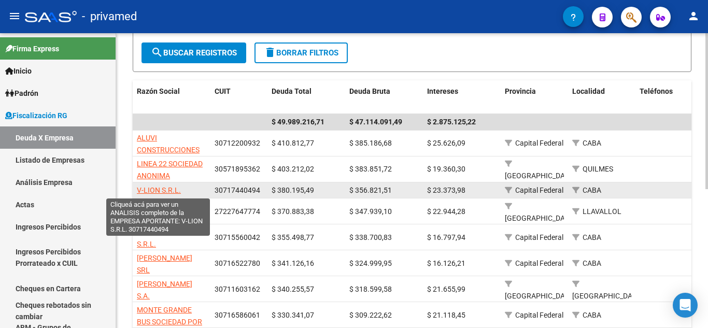
click at [175, 187] on span "V-LION S.R.L." at bounding box center [159, 190] width 44 height 8
type textarea "30717440494"
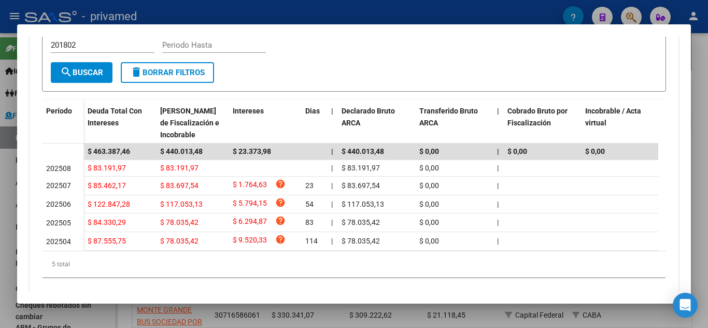
scroll to position [247, 0]
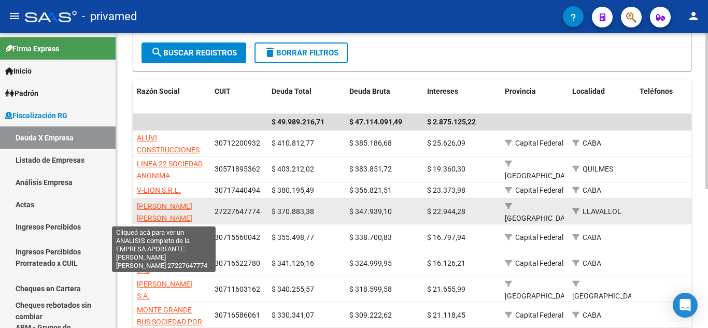
click at [159, 204] on span "[PERSON_NAME] [PERSON_NAME]" at bounding box center [164, 212] width 55 height 20
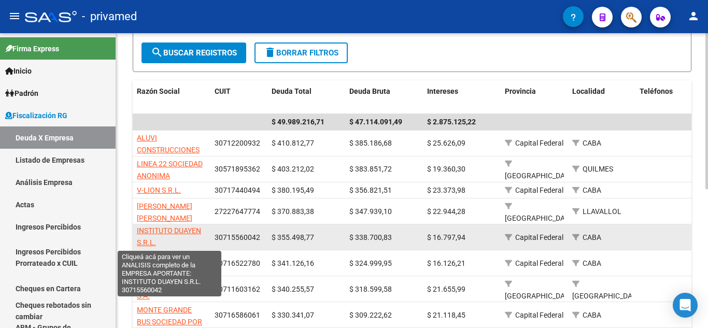
scroll to position [1, 0]
click at [176, 230] on span "INSTITUTO DUAYEN S.R.L." at bounding box center [169, 236] width 64 height 20
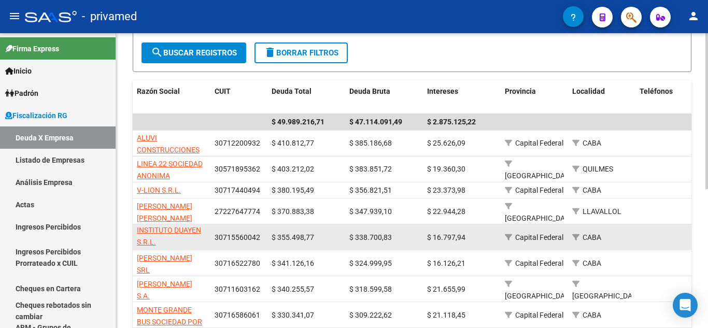
scroll to position [210, 0]
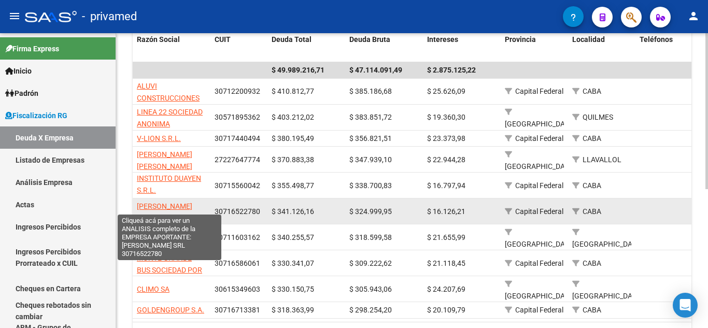
click at [173, 207] on span "[PERSON_NAME] SRL" at bounding box center [164, 212] width 55 height 20
type textarea "30716522780"
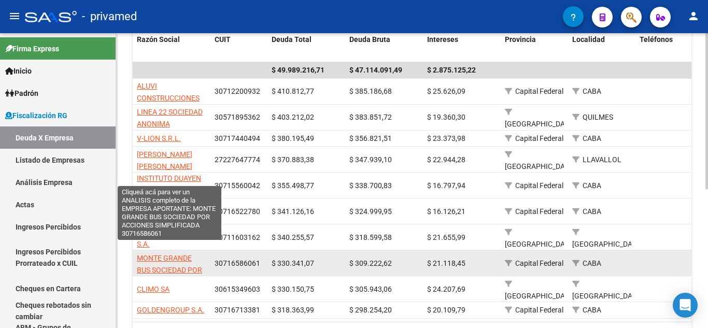
scroll to position [1, 0]
click at [178, 254] on span "MONTE GRANDE BUS SOCIEDAD POR ACCIONES SIMPLIFICADA" at bounding box center [169, 276] width 65 height 44
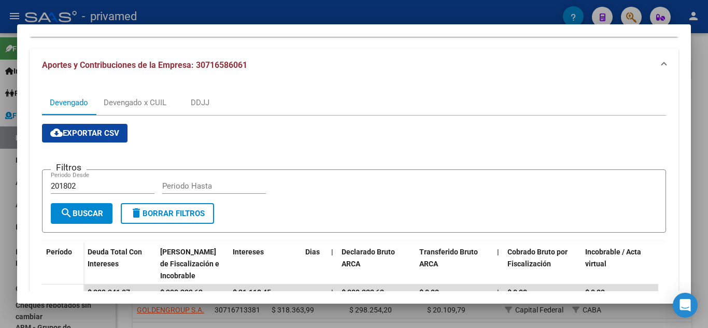
scroll to position [242, 0]
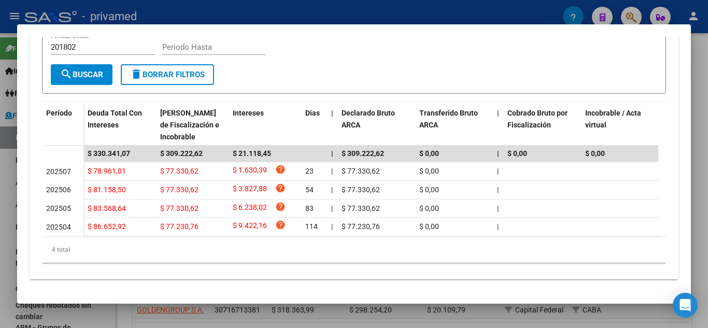
click at [0, 194] on div at bounding box center [354, 164] width 708 height 328
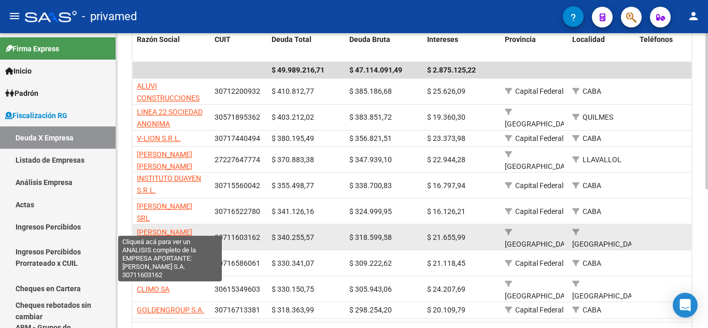
click at [184, 228] on span "[PERSON_NAME] S.A." at bounding box center [164, 238] width 55 height 20
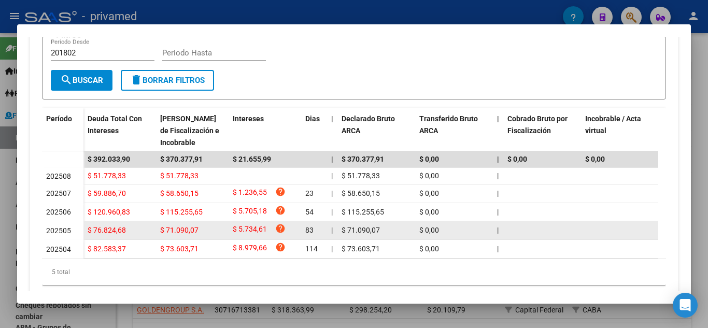
scroll to position [258, 0]
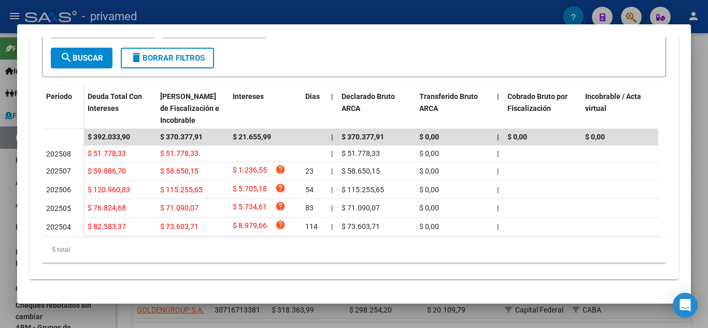
click at [0, 191] on div at bounding box center [354, 164] width 708 height 328
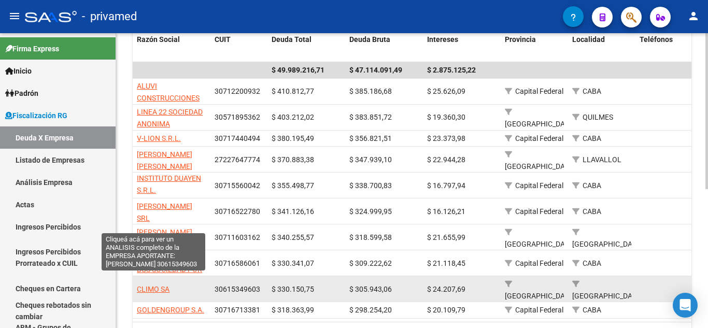
click at [151, 285] on span "CLIMO SA" at bounding box center [153, 289] width 33 height 8
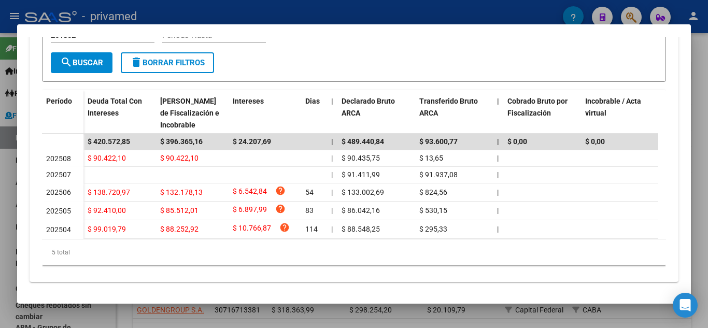
scroll to position [255, 0]
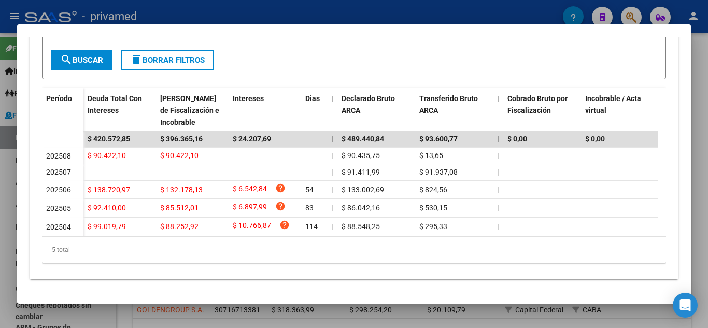
click at [0, 215] on div at bounding box center [354, 164] width 708 height 328
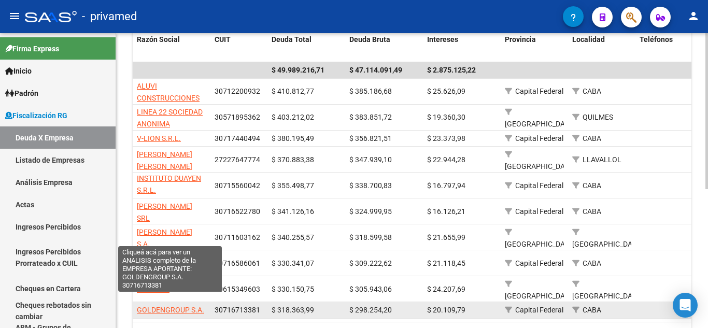
click at [184, 306] on span "GOLDENGROUP S.A." at bounding box center [170, 310] width 67 height 8
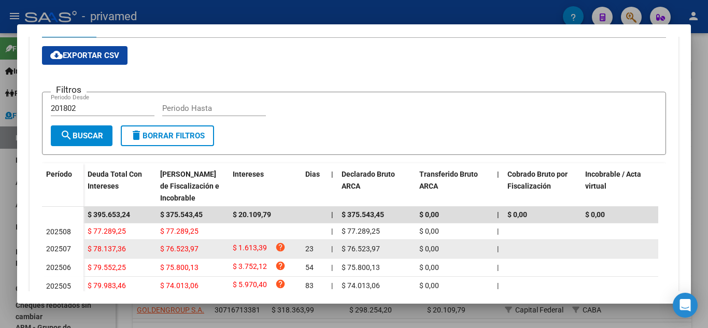
scroll to position [207, 0]
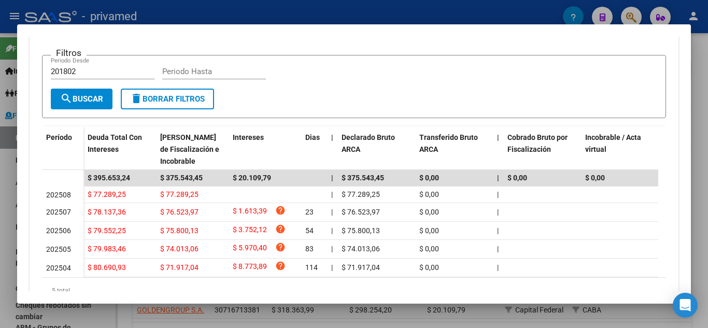
click at [0, 171] on div at bounding box center [354, 164] width 708 height 328
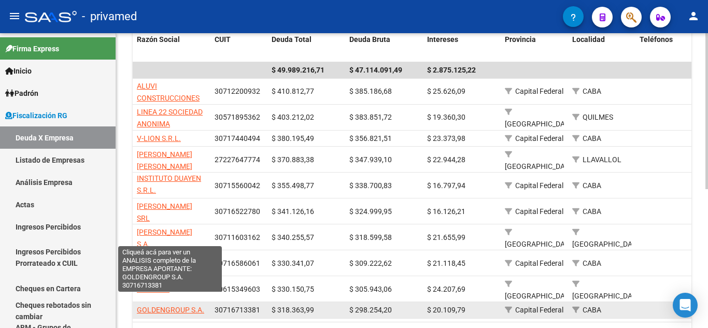
click at [166, 306] on span "GOLDENGROUP S.A." at bounding box center [170, 310] width 67 height 8
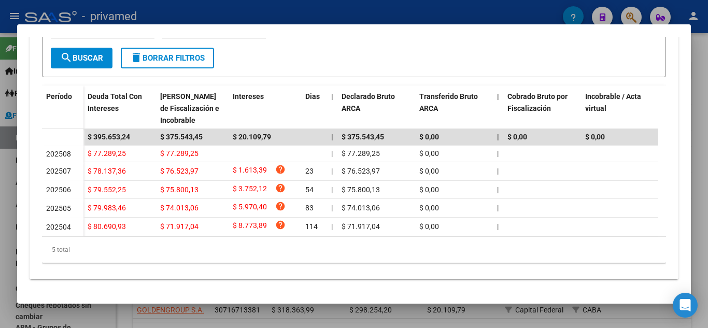
scroll to position [258, 0]
click at [0, 189] on div at bounding box center [354, 164] width 708 height 328
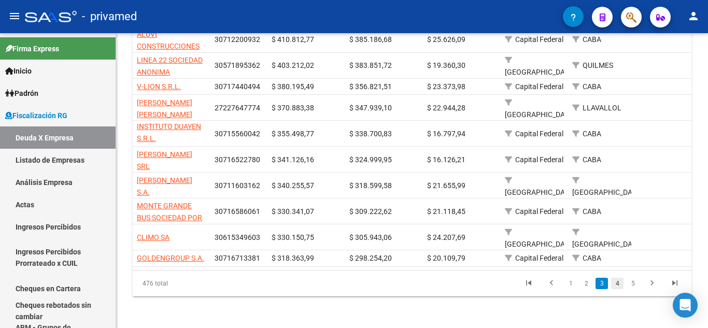
click at [618, 283] on link "4" at bounding box center [617, 283] width 12 height 11
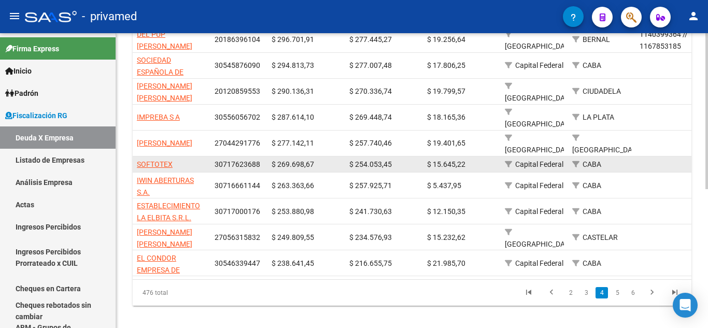
scroll to position [210, 0]
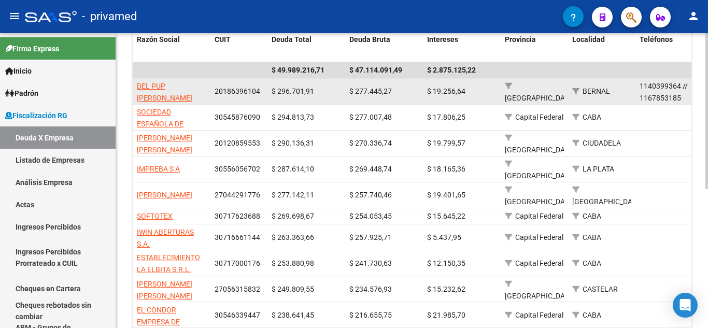
click at [160, 79] on datatable-body-cell "DEL PUP [PERSON_NAME]" at bounding box center [172, 91] width 78 height 25
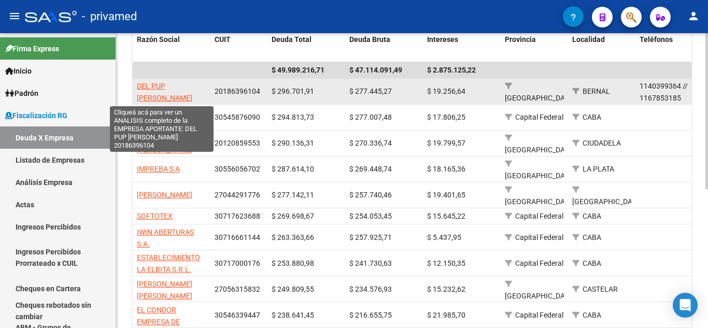
click at [161, 87] on span "DEL PUP [PERSON_NAME]" at bounding box center [164, 92] width 55 height 20
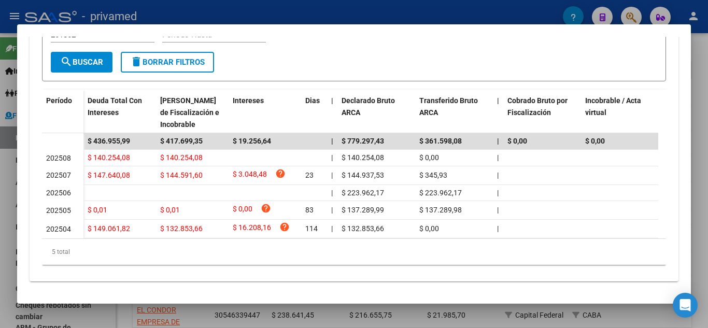
scroll to position [255, 0]
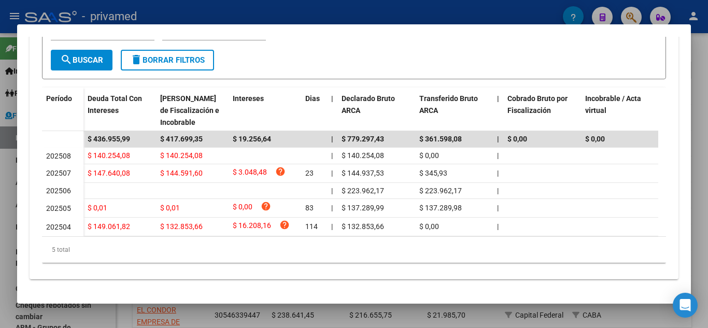
click at [0, 112] on div at bounding box center [354, 164] width 708 height 328
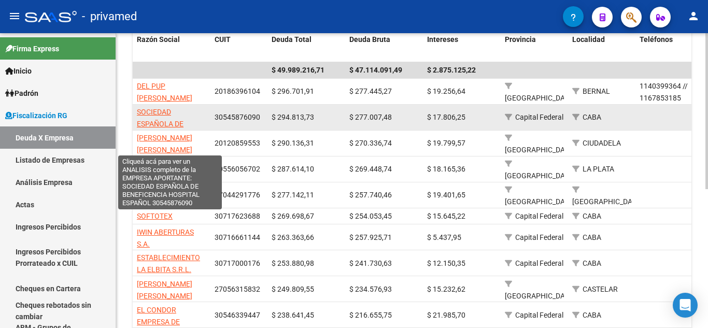
click at [155, 124] on span "SOCIEDAD ESPAÑOLA DE BENEFICENCIA HOSPITAL ESPAÑOL" at bounding box center [170, 130] width 67 height 44
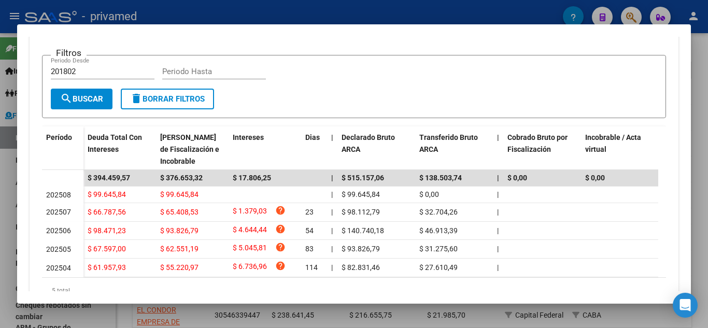
scroll to position [258, 0]
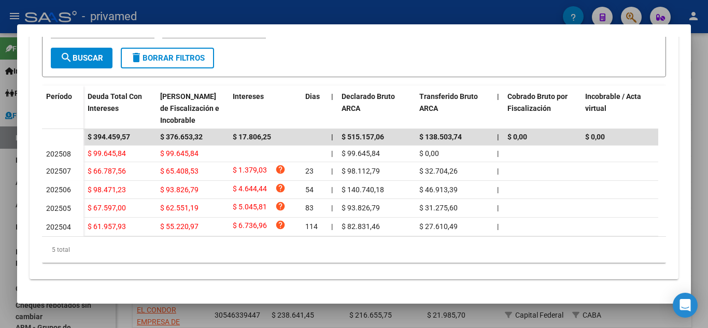
click at [0, 173] on div at bounding box center [354, 164] width 708 height 328
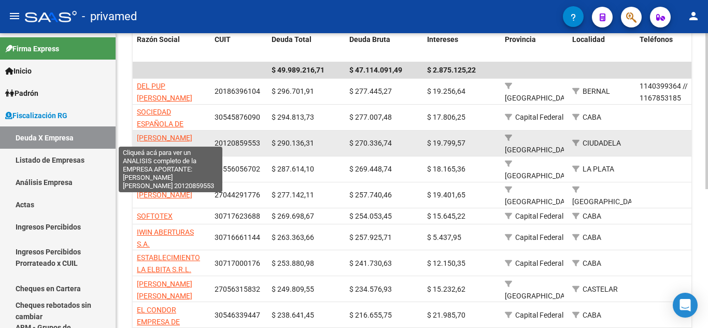
click at [163, 141] on span "[PERSON_NAME] [PERSON_NAME]" at bounding box center [164, 144] width 55 height 20
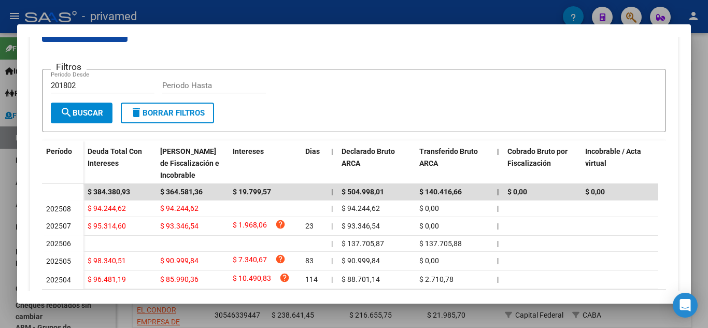
scroll to position [255, 0]
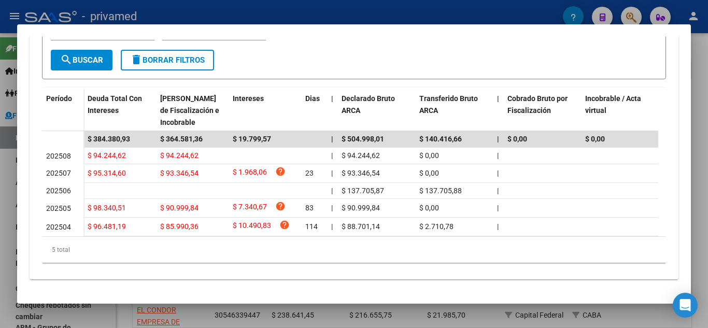
click at [0, 219] on div at bounding box center [354, 164] width 708 height 328
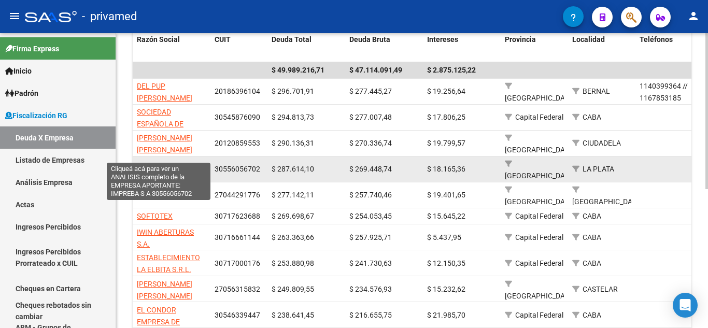
click at [173, 165] on span "IMPREBA S A" at bounding box center [158, 169] width 43 height 8
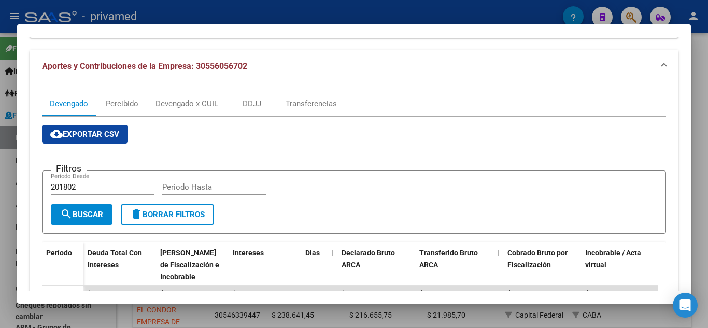
scroll to position [258, 0]
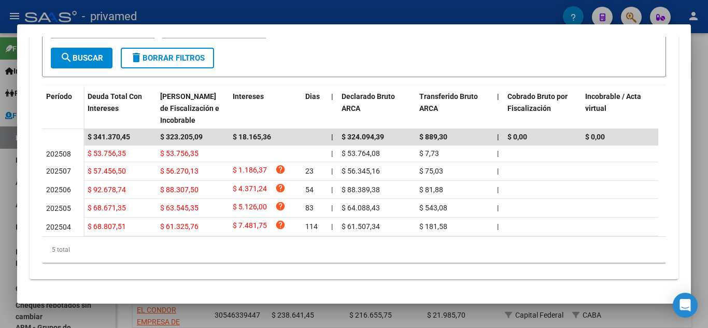
click at [0, 191] on div at bounding box center [354, 164] width 708 height 328
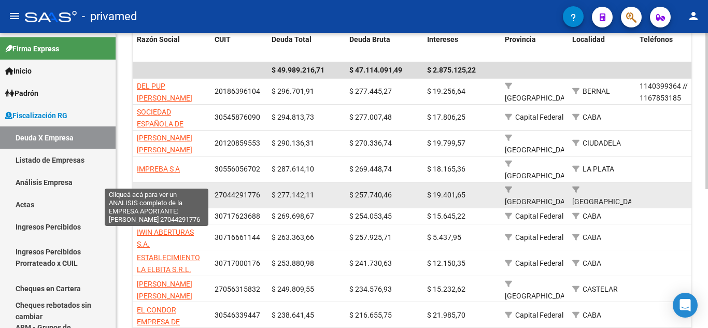
click at [173, 191] on span "[PERSON_NAME]" at bounding box center [164, 195] width 55 height 8
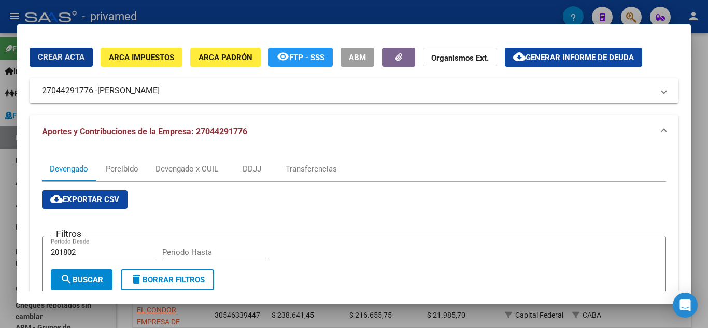
scroll to position [52, 0]
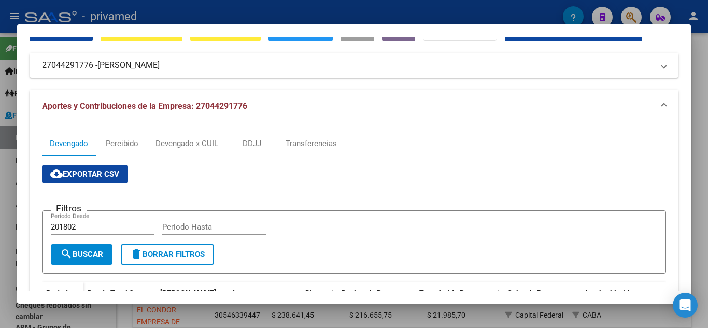
click at [0, 178] on div at bounding box center [354, 164] width 708 height 328
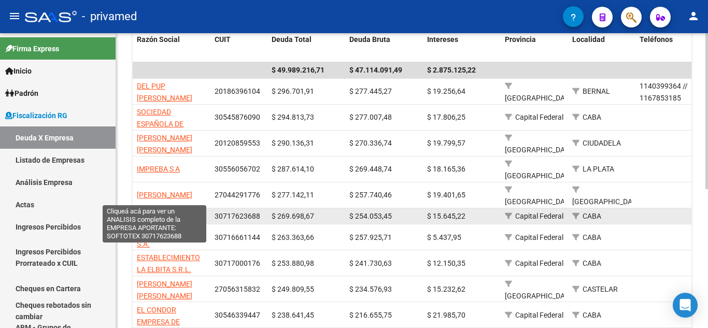
click at [158, 212] on span "SOFTOTEX" at bounding box center [155, 216] width 36 height 8
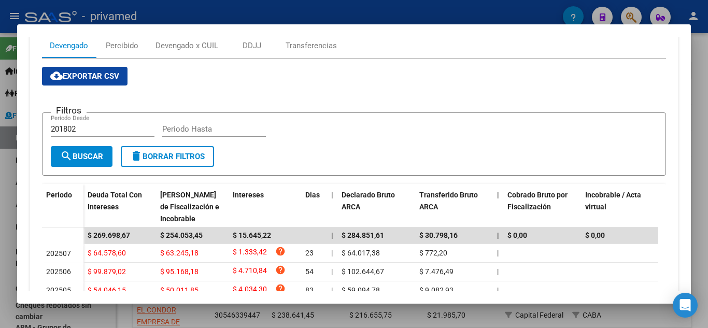
scroll to position [197, 0]
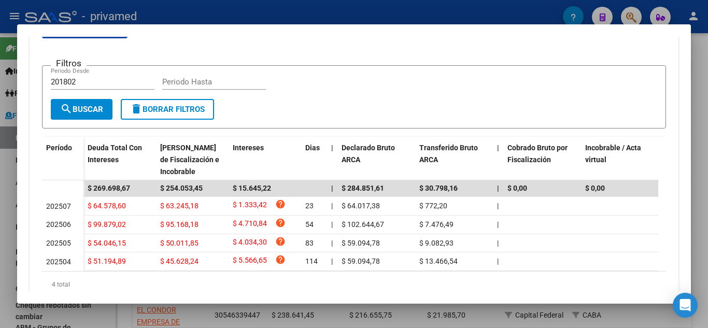
click at [0, 210] on div at bounding box center [354, 164] width 708 height 328
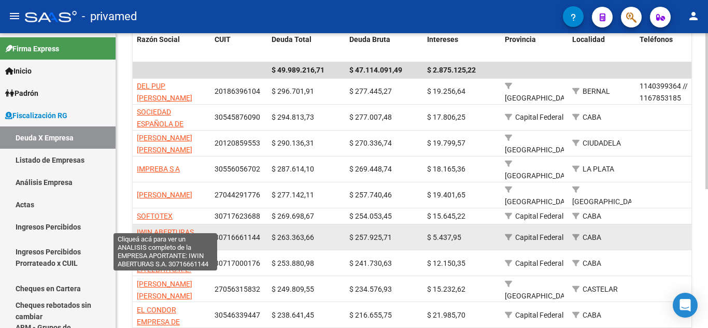
click at [169, 228] on span "IWIN ABERTURAS S.A." at bounding box center [165, 238] width 57 height 20
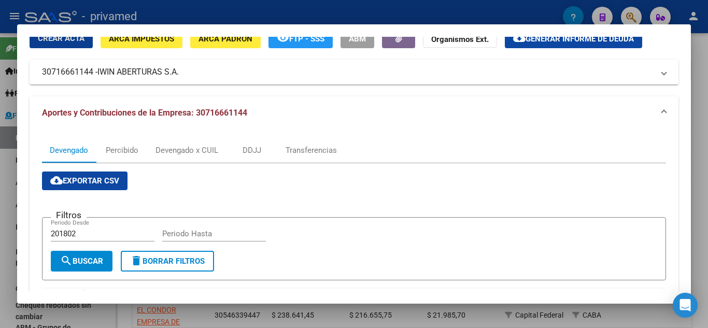
scroll to position [207, 0]
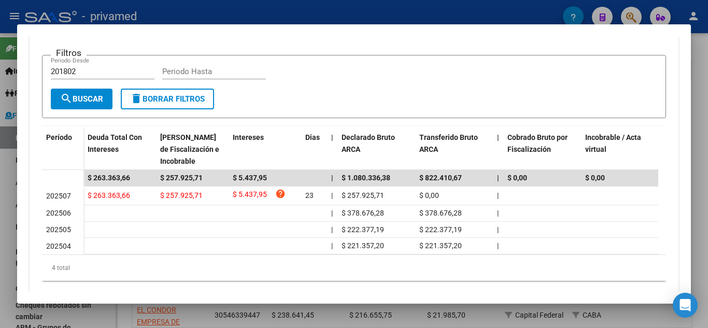
click at [0, 139] on div at bounding box center [354, 164] width 708 height 328
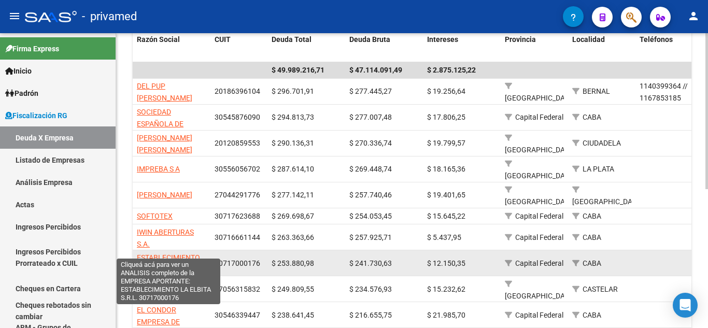
click at [172, 254] on span "ESTABLECIMIENTO LA ELBITA S.R.L." at bounding box center [168, 264] width 63 height 20
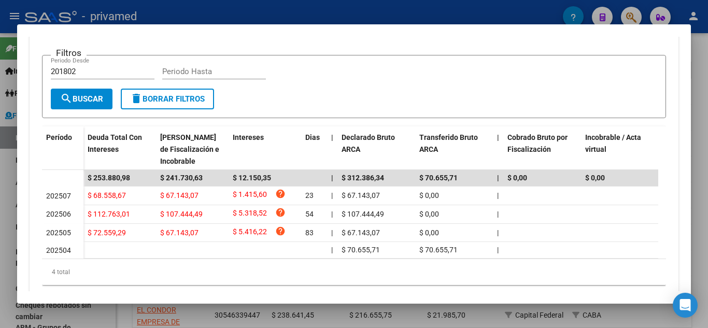
click at [0, 190] on div at bounding box center [354, 164] width 708 height 328
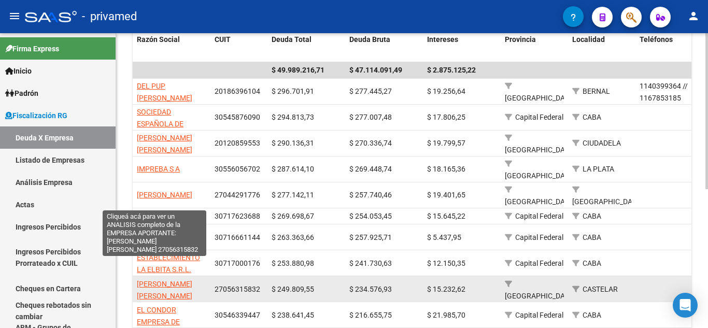
click at [163, 280] on span "[PERSON_NAME] [PERSON_NAME]" at bounding box center [164, 290] width 55 height 20
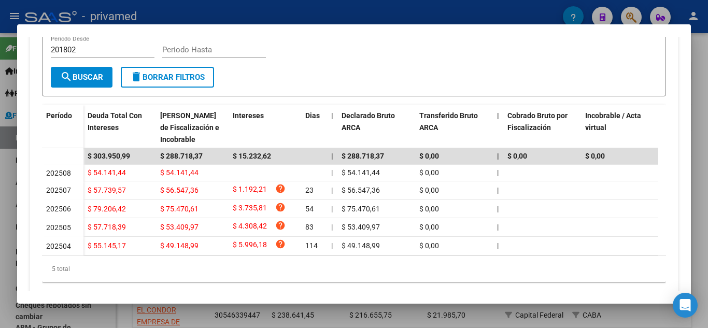
scroll to position [258, 0]
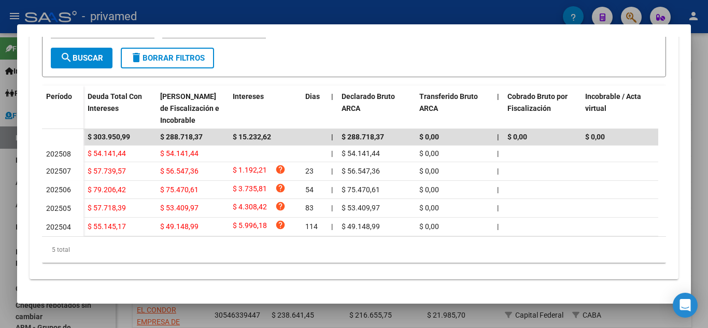
click at [0, 199] on div at bounding box center [354, 164] width 708 height 328
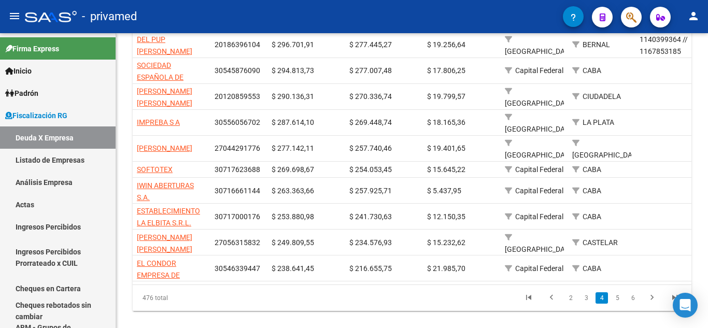
scroll to position [262, 0]
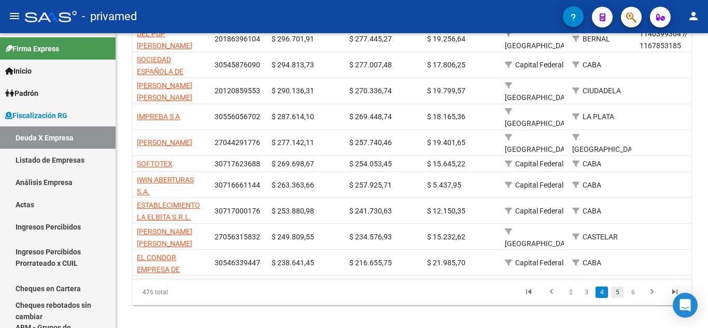
click at [619, 287] on link "5" at bounding box center [617, 292] width 12 height 11
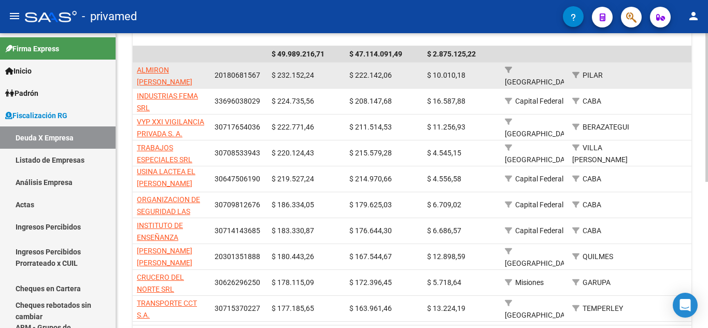
scroll to position [211, 0]
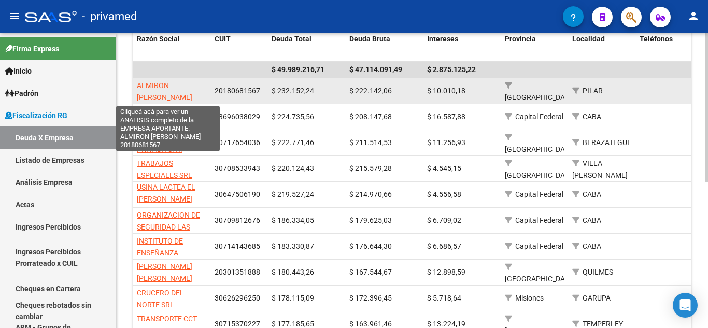
click at [173, 86] on span "ALMIRON [PERSON_NAME]" at bounding box center [164, 91] width 55 height 20
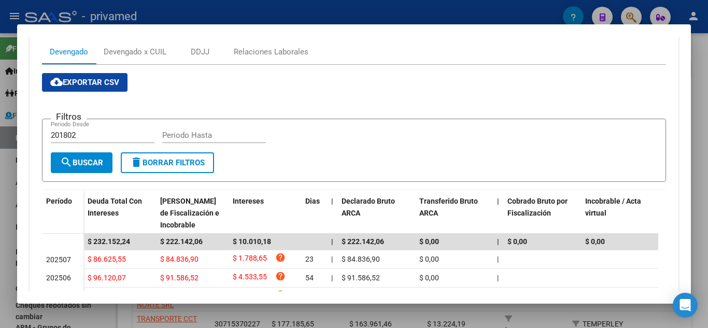
scroll to position [119, 0]
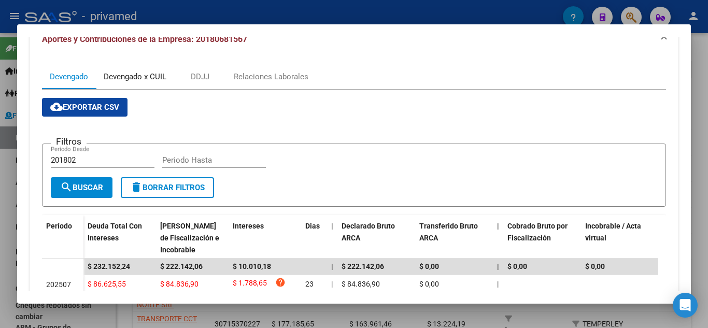
click at [166, 77] on div "Devengado x CUIL" at bounding box center [135, 76] width 63 height 11
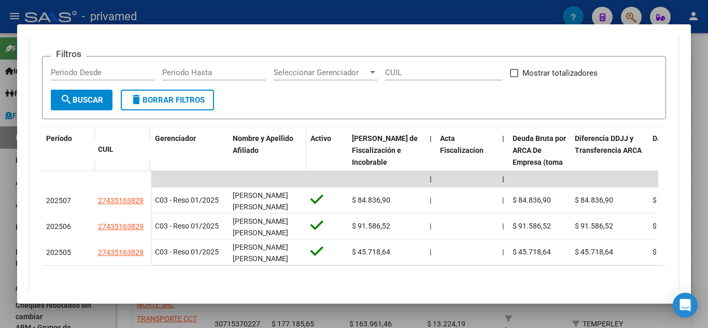
scroll to position [207, 0]
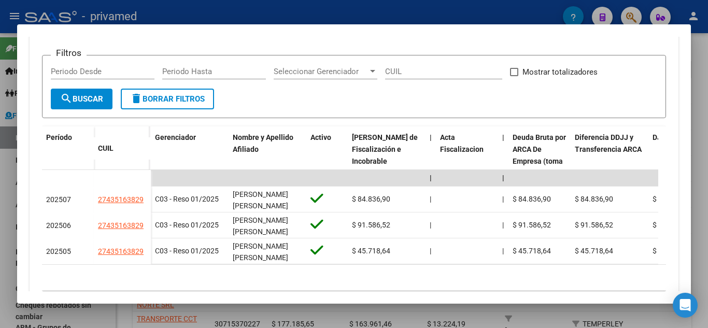
click at [0, 124] on div at bounding box center [354, 164] width 708 height 328
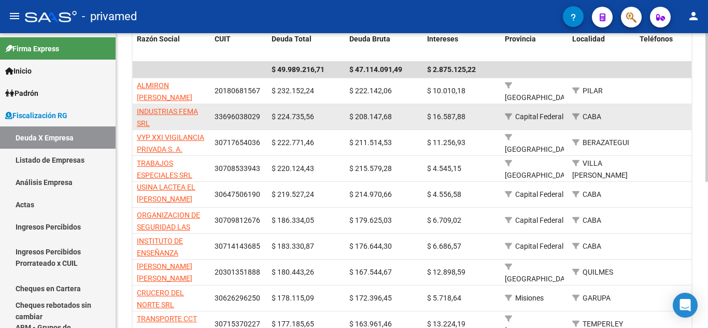
click at [170, 115] on span "INDUSTRIAS FEMA SRL" at bounding box center [167, 117] width 61 height 20
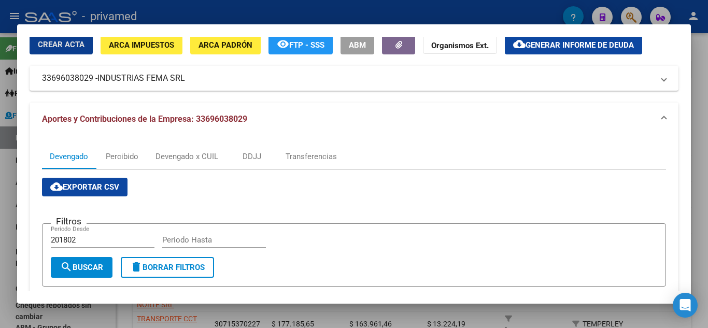
scroll to position [242, 0]
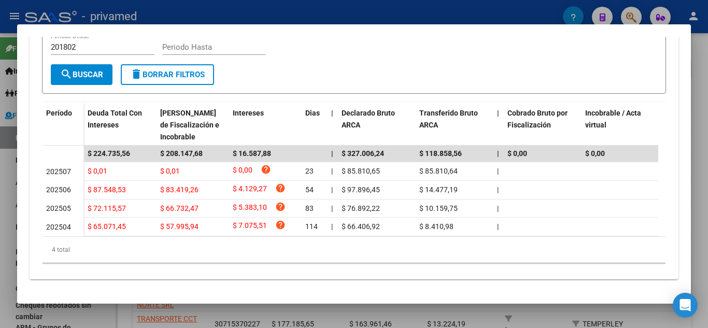
click at [0, 115] on div at bounding box center [354, 164] width 708 height 328
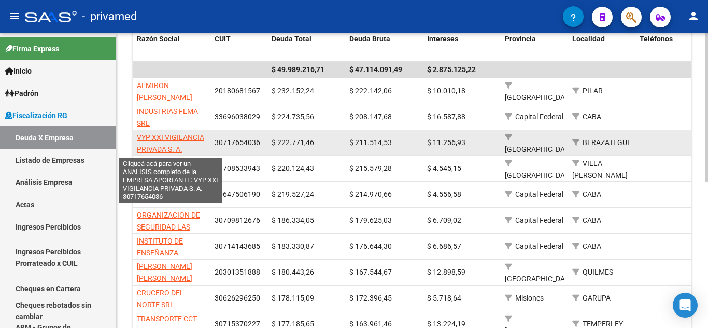
click at [173, 146] on span "VYP XXI VIGILANCIA PRIVADA S. A." at bounding box center [170, 143] width 67 height 20
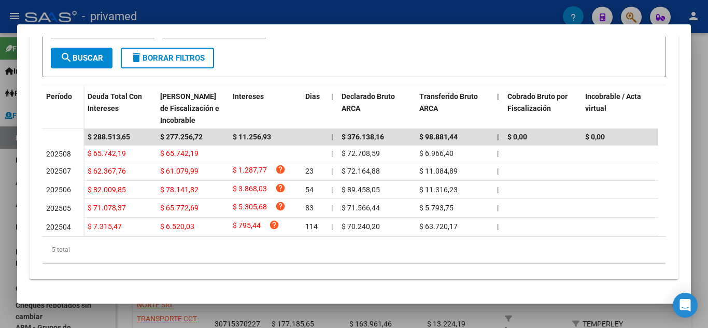
scroll to position [258, 0]
click at [0, 177] on div at bounding box center [354, 164] width 708 height 328
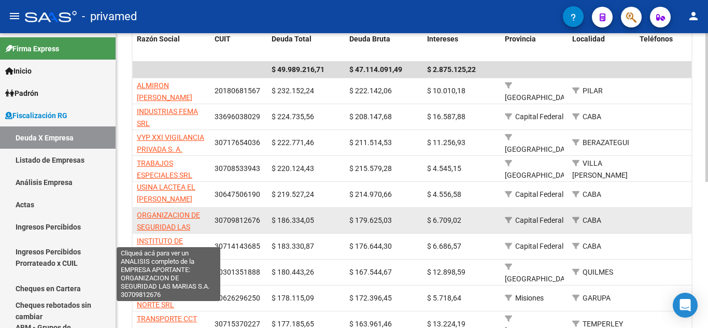
click at [179, 229] on span "ORGANIZACION DE SEGURIDAD LAS MARIAS S.A." at bounding box center [168, 227] width 63 height 32
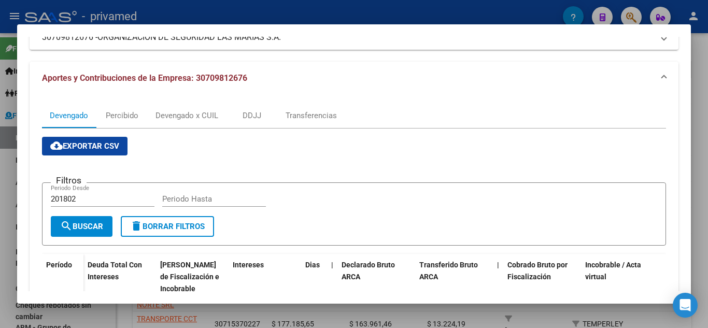
scroll to position [236, 0]
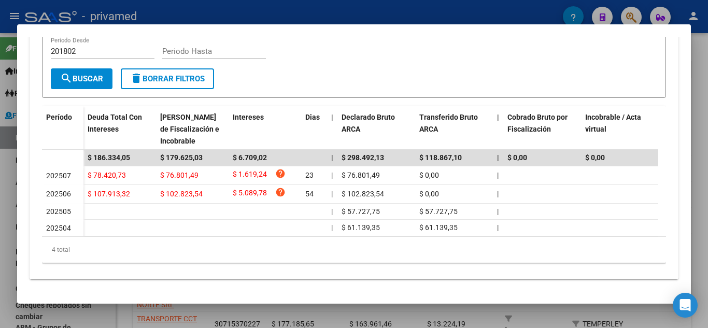
click at [0, 194] on div at bounding box center [354, 164] width 708 height 328
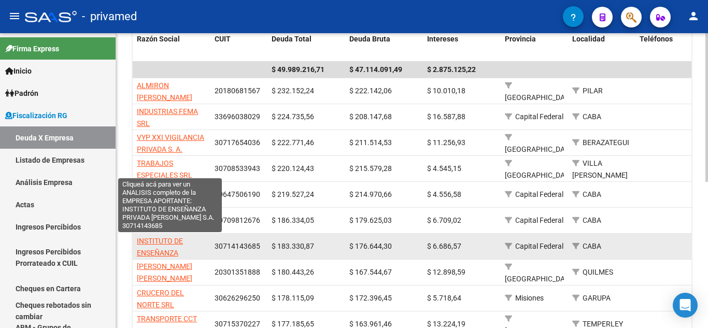
click at [173, 253] on span "INSTITUTO DE ENSEÑANZA PRIVADA [PERSON_NAME] S.A." at bounding box center [164, 264] width 55 height 55
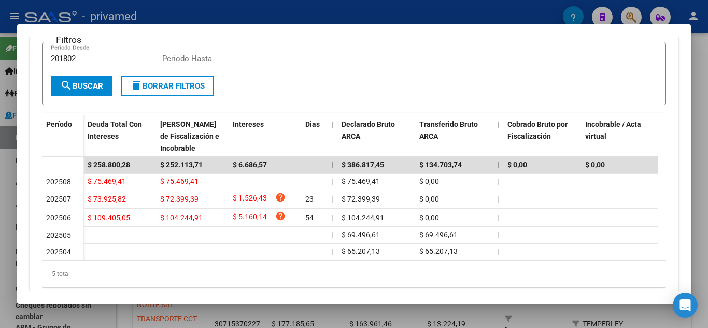
scroll to position [253, 0]
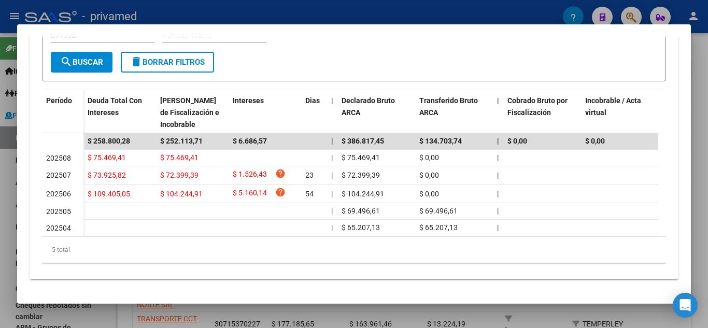
click at [0, 179] on div at bounding box center [354, 164] width 708 height 328
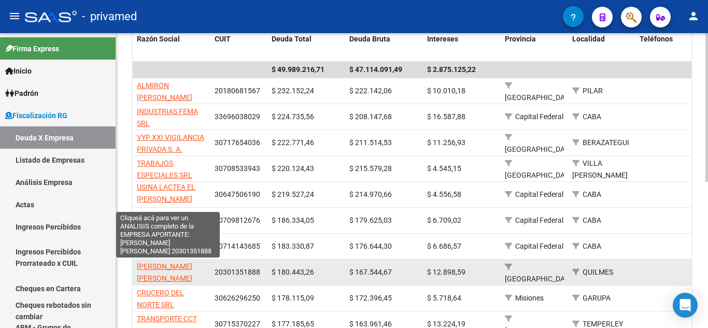
click at [165, 270] on span "[PERSON_NAME] [PERSON_NAME]" at bounding box center [164, 272] width 55 height 20
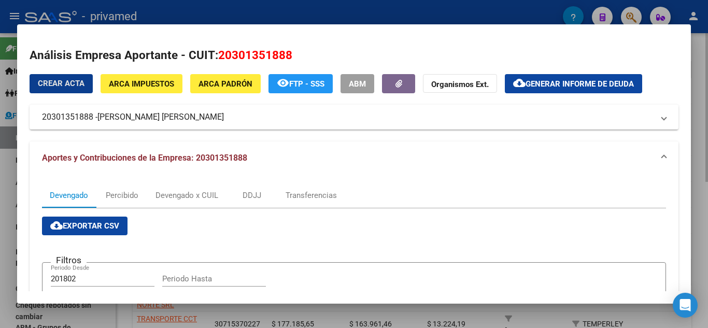
scroll to position [207, 0]
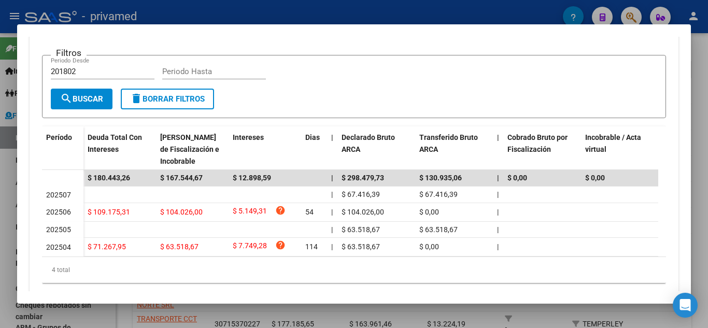
click at [3, 198] on div at bounding box center [354, 164] width 708 height 328
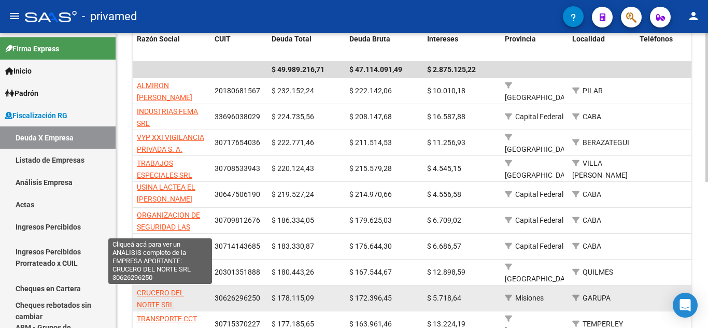
click at [164, 291] on span "CRUCERO DEL NORTE SRL" at bounding box center [160, 299] width 47 height 20
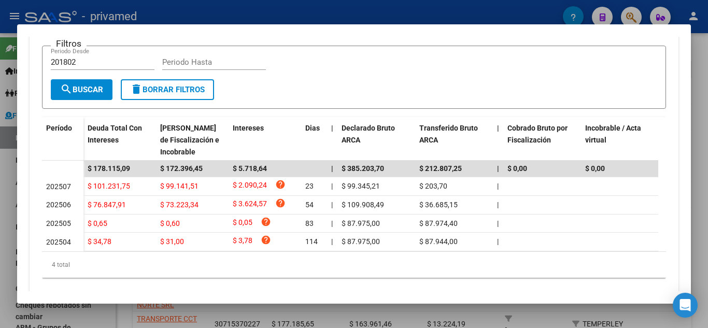
scroll to position [242, 0]
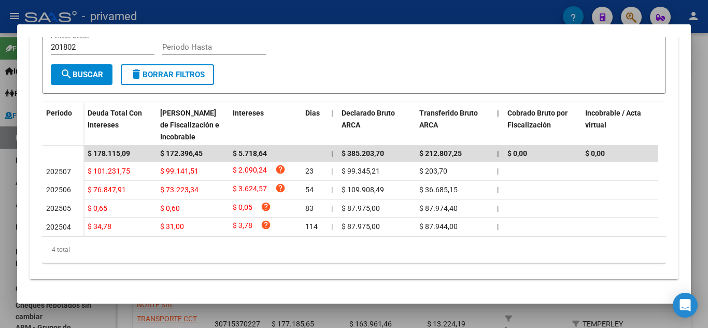
click at [0, 198] on div at bounding box center [354, 164] width 708 height 328
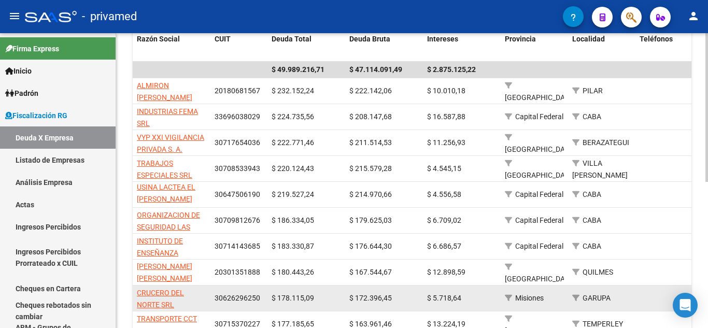
scroll to position [262, 0]
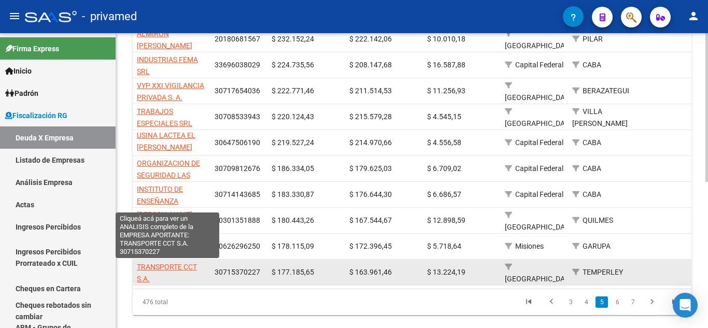
click at [180, 266] on span "TRANSPORTE CCT S.A." at bounding box center [167, 273] width 60 height 20
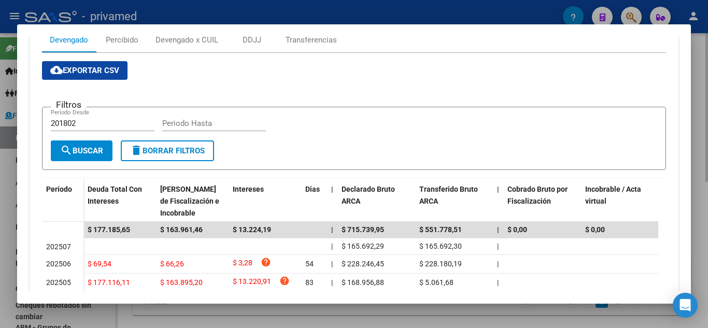
scroll to position [207, 0]
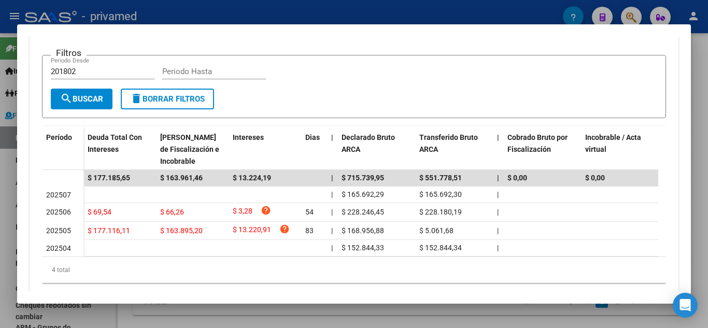
click at [0, 195] on div at bounding box center [354, 164] width 708 height 328
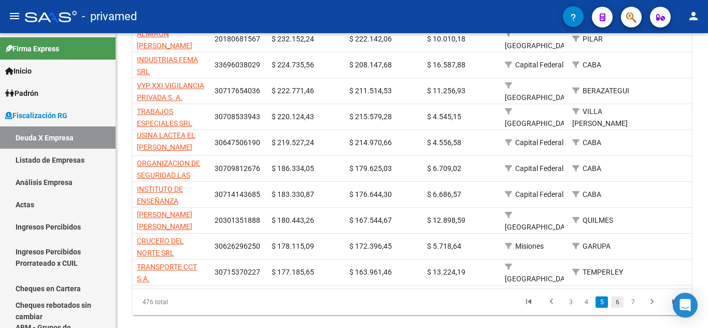
click at [622, 307] on link "6" at bounding box center [617, 302] width 12 height 11
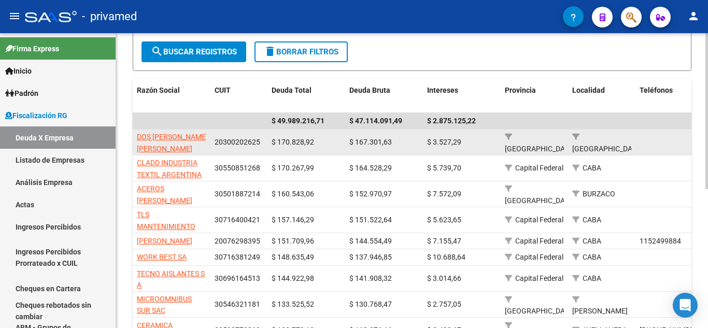
scroll to position [159, 0]
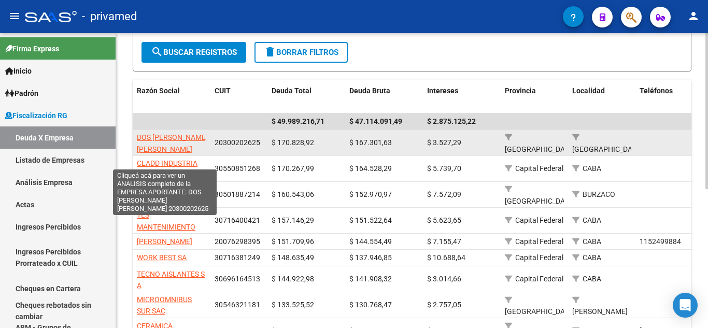
click at [162, 144] on app-link-go-to "DOS [PERSON_NAME] [PERSON_NAME][DEMOGRAPHIC_DATA]" at bounding box center [175, 149] width 76 height 35
click at [164, 146] on span "DOS [PERSON_NAME] [PERSON_NAME][DEMOGRAPHIC_DATA]" at bounding box center [175, 149] width 76 height 32
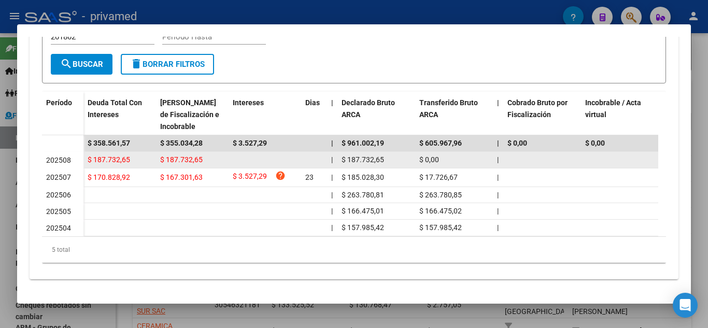
scroll to position [0, 0]
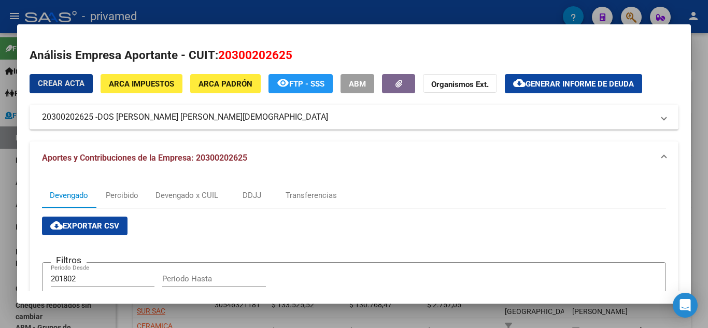
click at [0, 152] on div at bounding box center [354, 164] width 708 height 328
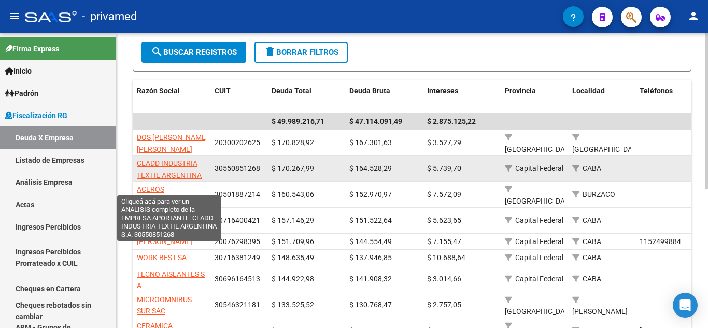
click at [177, 166] on span "CLADD INDUSTRIA TEXTIL ARGENTINA S.A." at bounding box center [169, 175] width 65 height 32
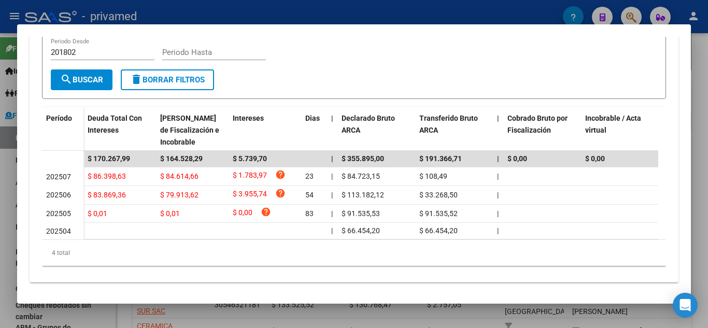
scroll to position [239, 0]
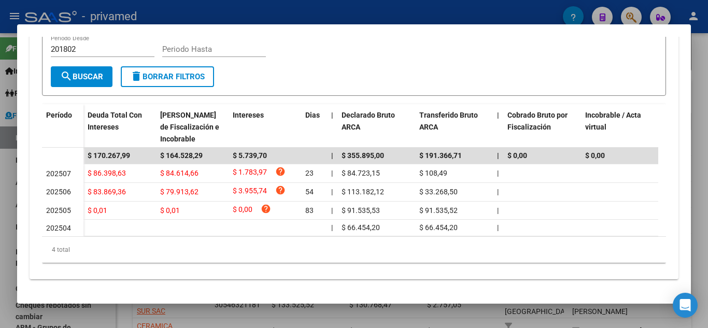
click at [0, 238] on div at bounding box center [354, 164] width 708 height 328
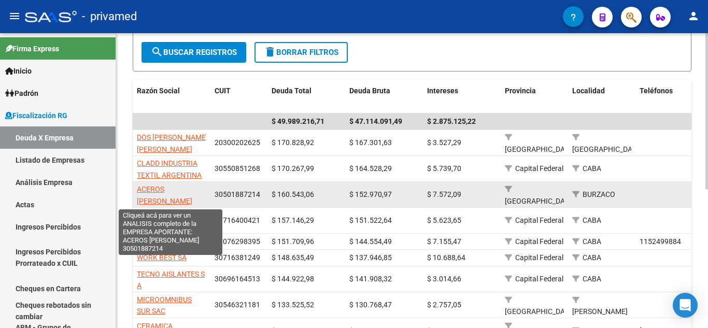
click at [176, 189] on span "ACEROS [PERSON_NAME]" at bounding box center [164, 195] width 55 height 20
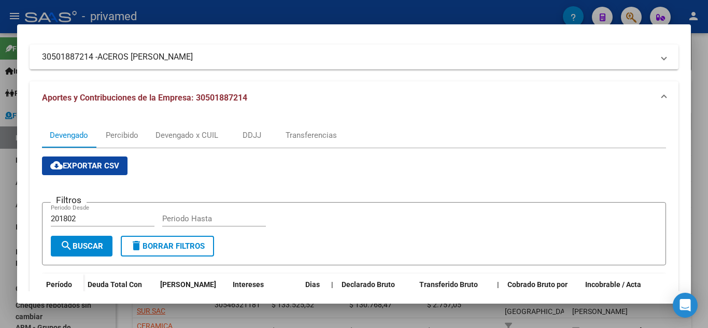
scroll to position [220, 0]
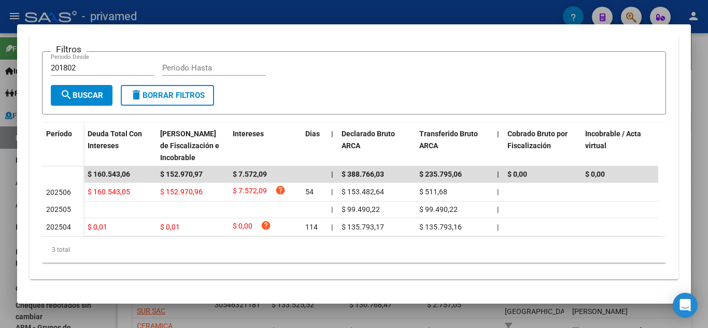
click at [0, 91] on div at bounding box center [354, 164] width 708 height 328
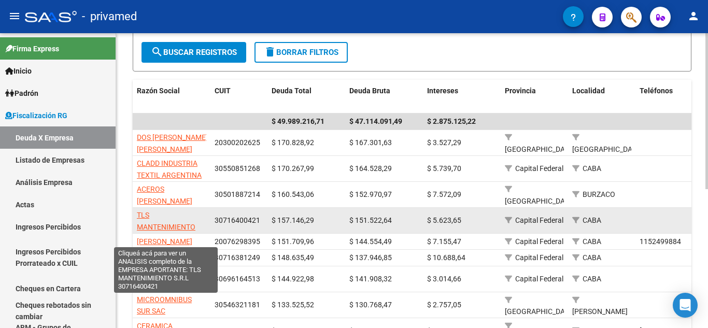
click at [161, 227] on span "TLS MANTENIMIENTO S.R.L" at bounding box center [166, 227] width 59 height 32
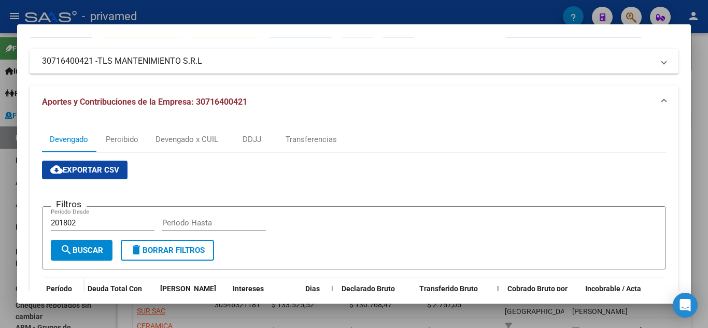
scroll to position [207, 0]
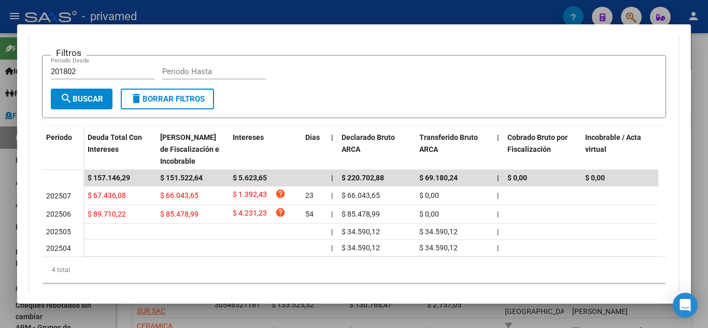
click at [0, 233] on div at bounding box center [354, 164] width 708 height 328
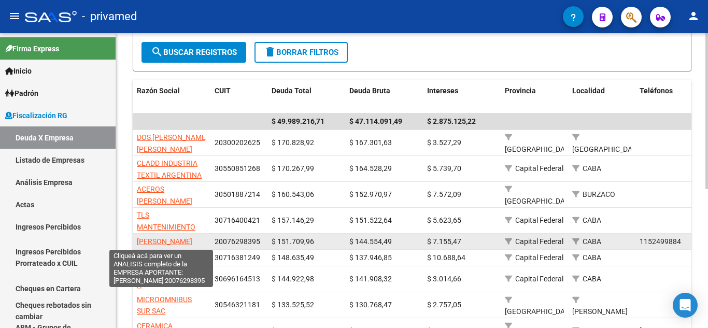
click at [172, 244] on span "[PERSON_NAME]" at bounding box center [164, 242] width 55 height 8
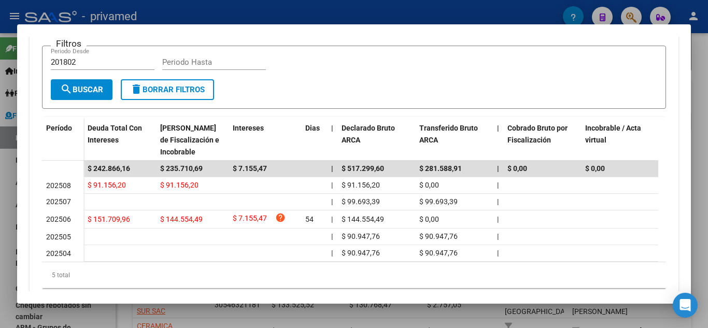
scroll to position [198, 0]
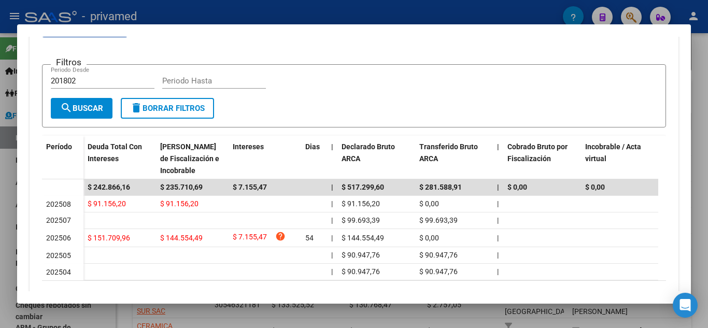
click at [0, 194] on div at bounding box center [354, 164] width 708 height 328
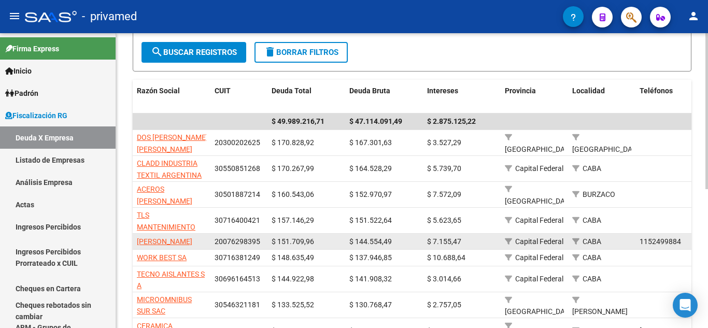
scroll to position [211, 0]
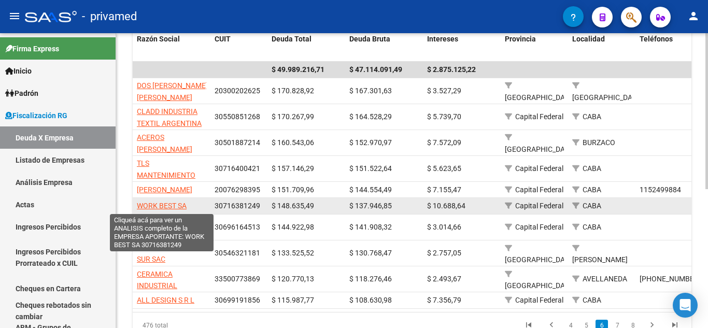
click at [173, 210] on span "WORK BEST SA" at bounding box center [162, 206] width 50 height 8
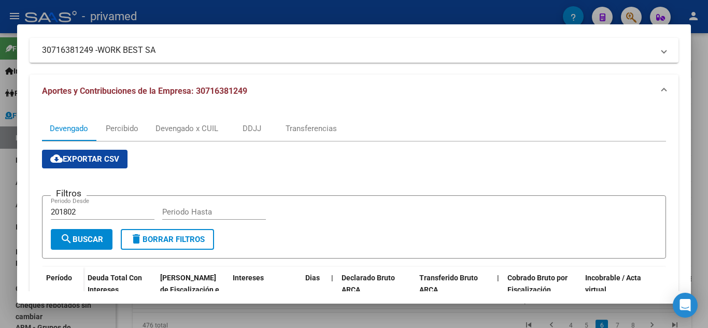
scroll to position [207, 0]
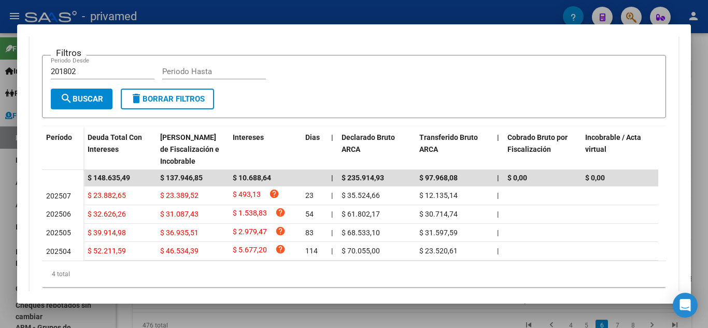
click at [0, 162] on div at bounding box center [354, 164] width 708 height 328
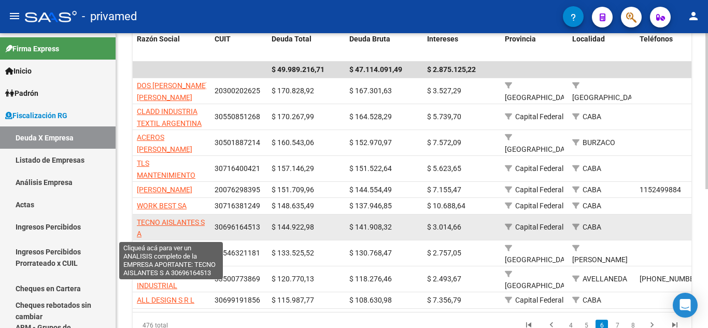
click at [185, 226] on span "TECNO AISLANTES S A" at bounding box center [171, 228] width 68 height 20
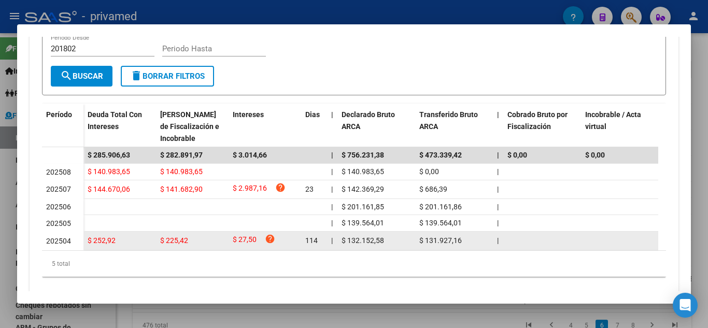
scroll to position [249, 0]
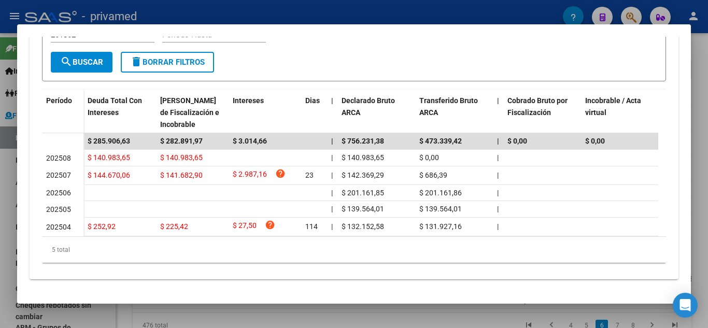
click at [0, 188] on div at bounding box center [354, 164] width 708 height 328
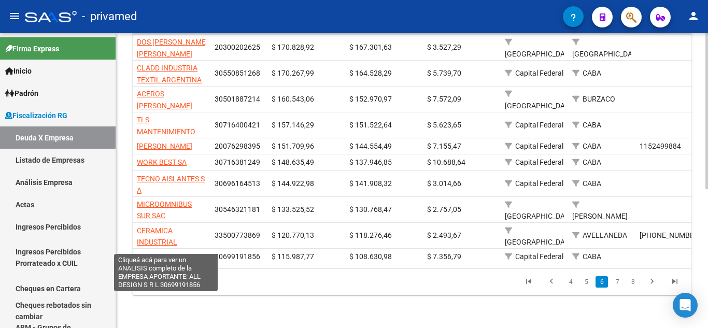
scroll to position [262, 0]
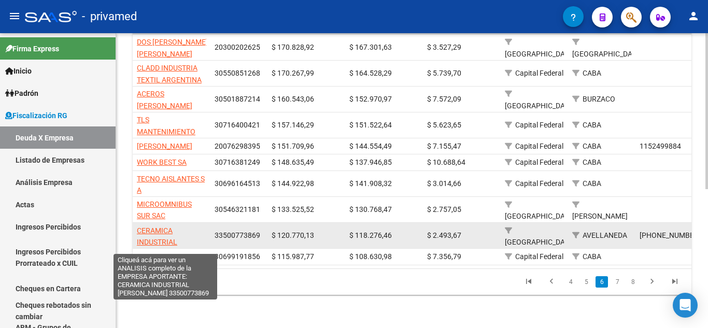
click at [161, 227] on span "CERAMICA INDUSTRIAL [PERSON_NAME]" at bounding box center [164, 243] width 55 height 32
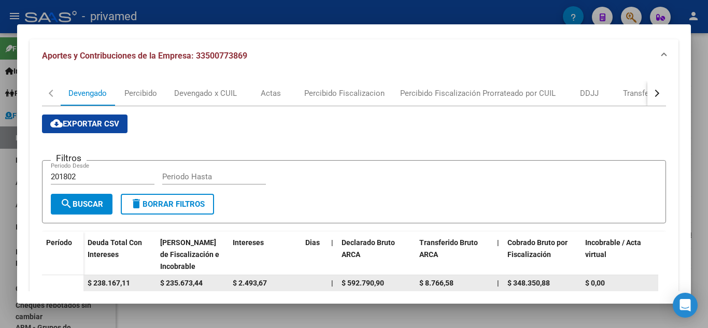
scroll to position [250, 0]
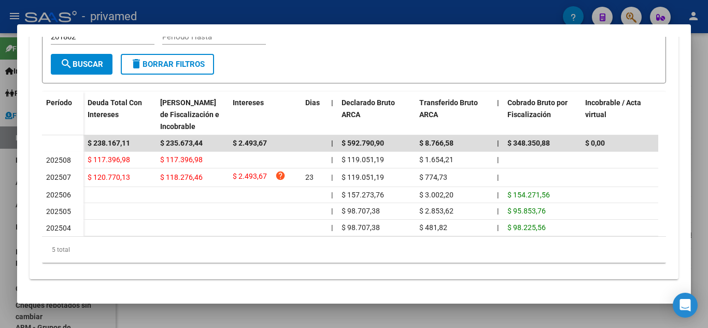
click at [0, 175] on div at bounding box center [354, 164] width 708 height 328
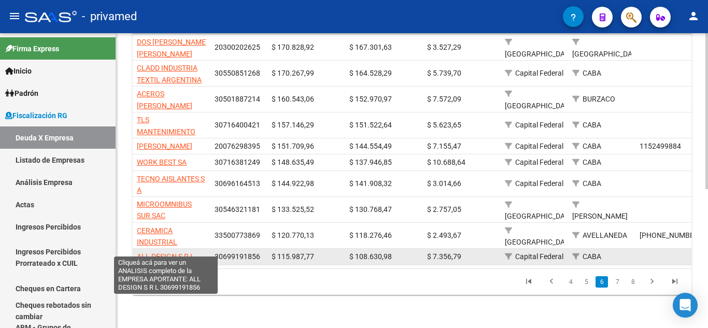
click at [166, 253] on span "ALL DESIGN S R L" at bounding box center [166, 257] width 58 height 8
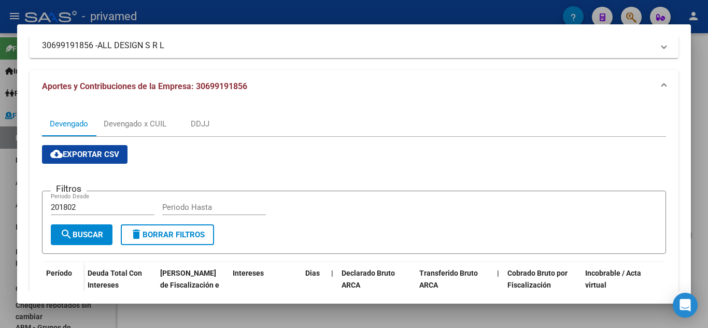
scroll to position [0, 0]
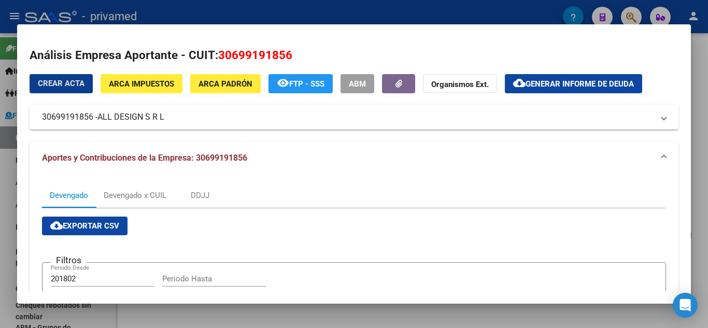
click at [0, 142] on div at bounding box center [354, 164] width 708 height 328
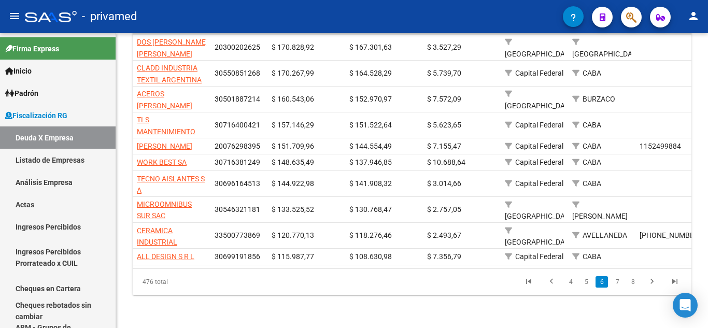
click at [611, 282] on li "7" at bounding box center [618, 282] width 16 height 18
click at [615, 282] on link "7" at bounding box center [617, 281] width 12 height 11
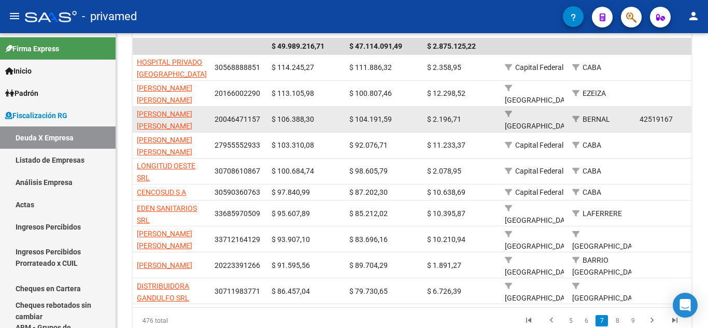
scroll to position [211, 0]
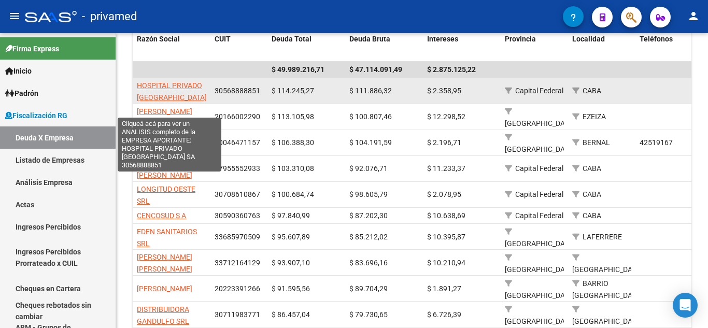
click at [190, 100] on span "HOSPITAL PRIVADO [GEOGRAPHIC_DATA] SA" at bounding box center [172, 97] width 70 height 32
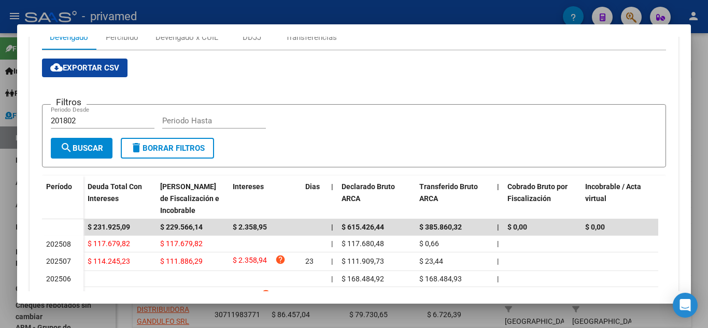
scroll to position [207, 0]
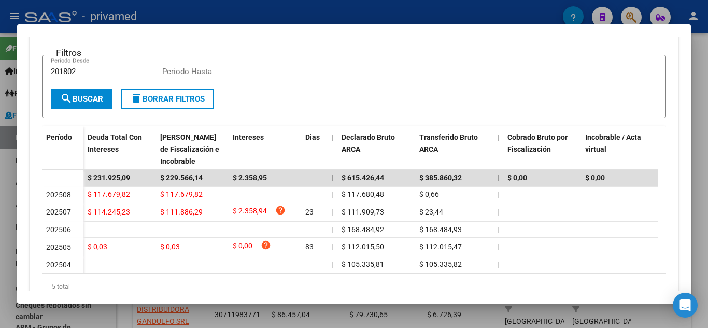
click at [0, 141] on div at bounding box center [354, 164] width 708 height 328
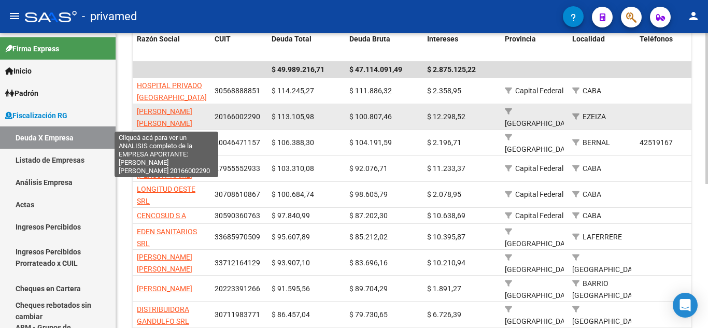
click at [164, 110] on span "[PERSON_NAME] [PERSON_NAME]" at bounding box center [164, 117] width 55 height 20
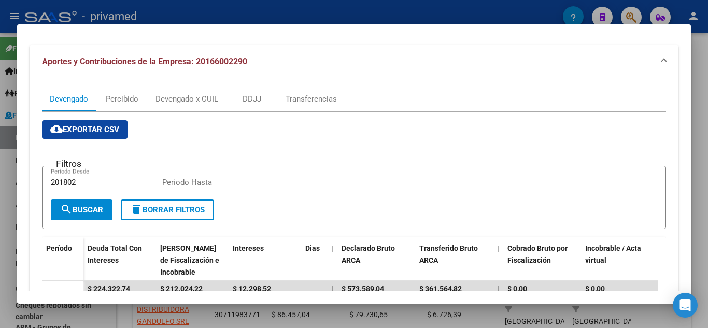
scroll to position [250, 0]
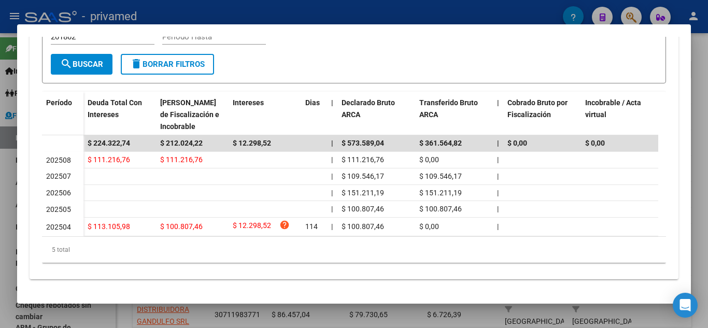
click at [0, 160] on div at bounding box center [354, 164] width 708 height 328
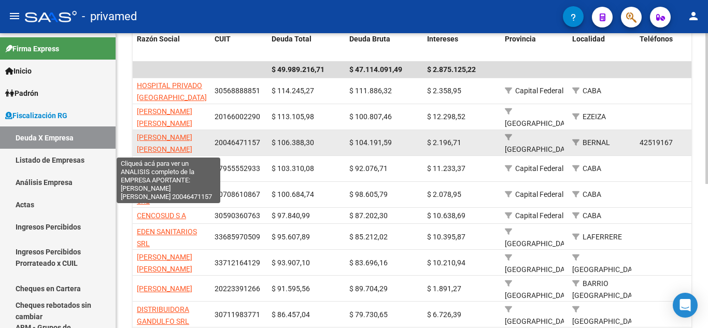
click at [183, 137] on span "[PERSON_NAME] [PERSON_NAME]" at bounding box center [164, 143] width 55 height 20
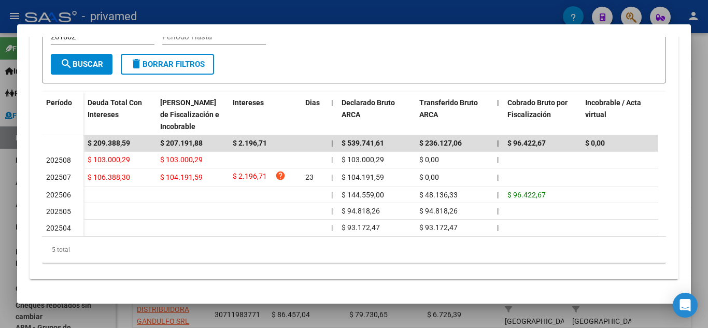
click at [0, 121] on div at bounding box center [354, 164] width 708 height 328
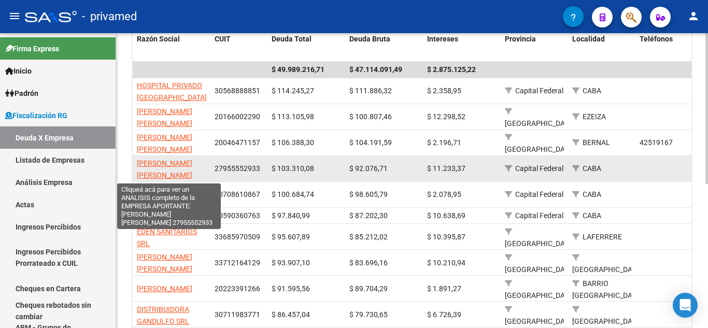
click at [162, 164] on span "[PERSON_NAME] [PERSON_NAME]" at bounding box center [164, 169] width 55 height 20
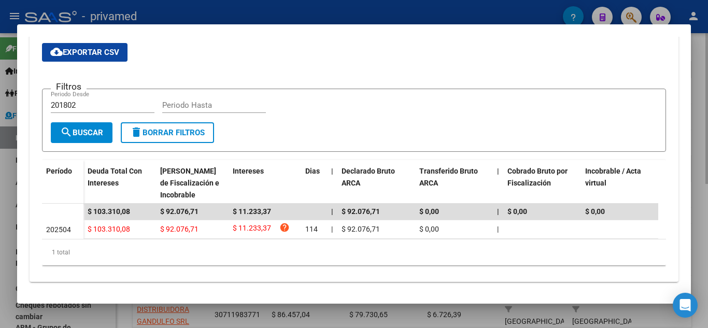
scroll to position [184, 0]
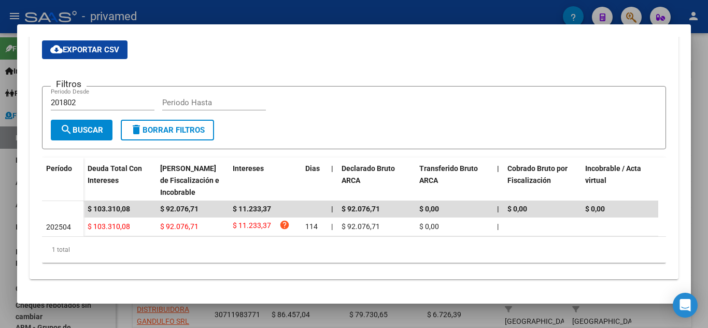
click at [0, 163] on div at bounding box center [354, 164] width 708 height 328
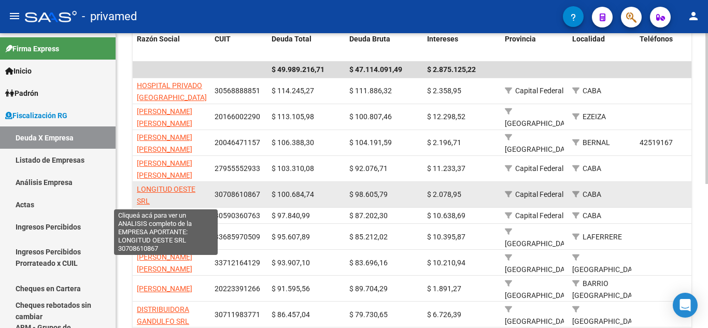
click at [169, 193] on span "LONGITUD OESTE SRL" at bounding box center [166, 195] width 59 height 20
type textarea "30708610867"
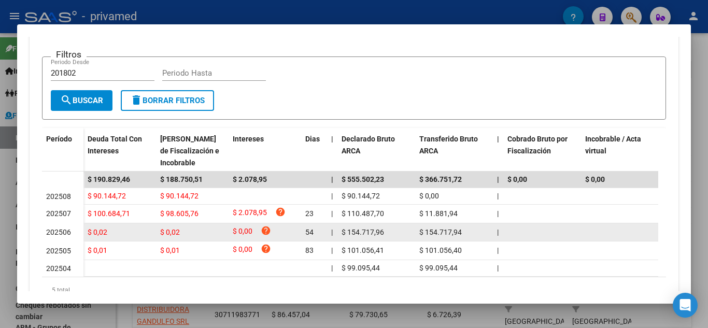
scroll to position [207, 0]
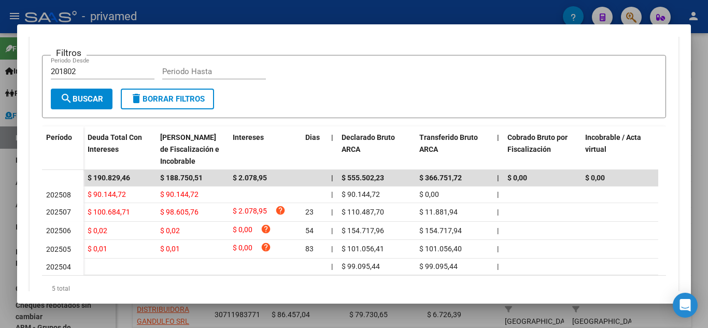
click at [0, 122] on div at bounding box center [354, 164] width 708 height 328
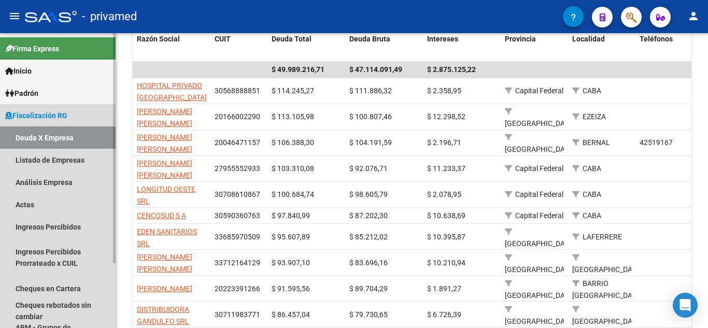
click at [32, 133] on link "Deuda X Empresa" at bounding box center [58, 138] width 116 height 22
click at [52, 181] on link "Análisis Empresa" at bounding box center [58, 182] width 116 height 22
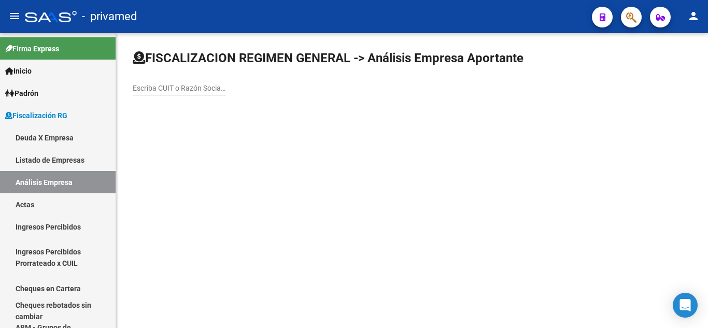
click at [180, 87] on input "Escriba CUIT o Razón Social para buscar" at bounding box center [179, 88] width 93 height 9
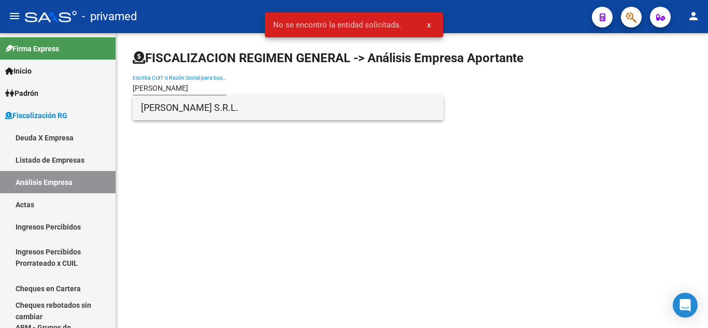
type input "[PERSON_NAME]"
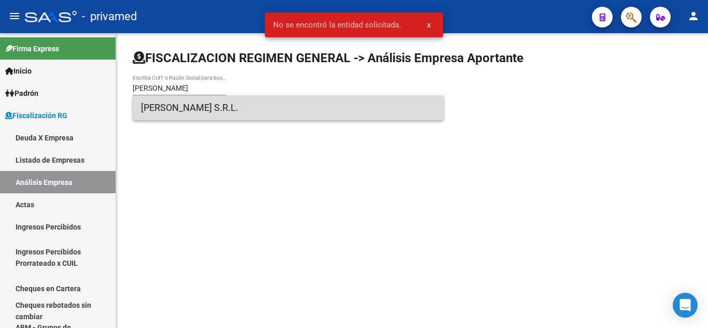
click at [202, 102] on span "[PERSON_NAME] S.R.L." at bounding box center [288, 107] width 295 height 25
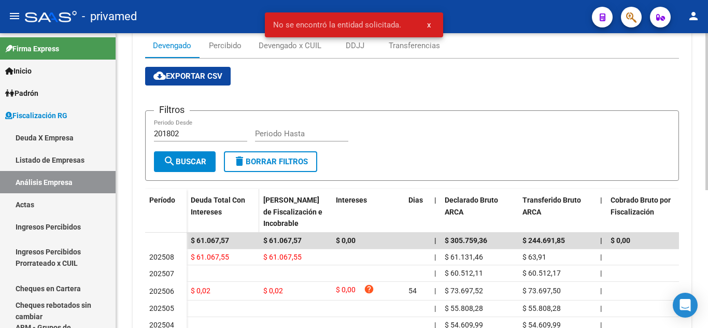
scroll to position [207, 0]
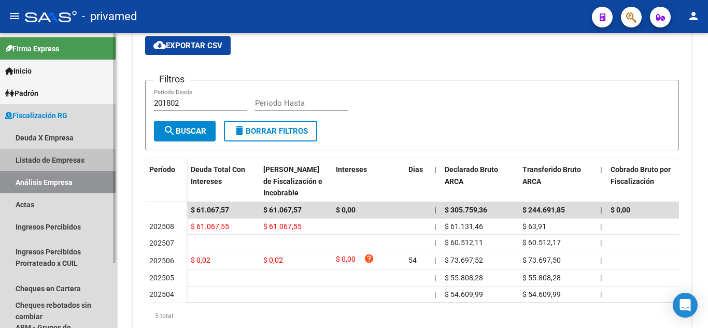
click at [65, 188] on link "Análisis Empresa" at bounding box center [58, 182] width 116 height 22
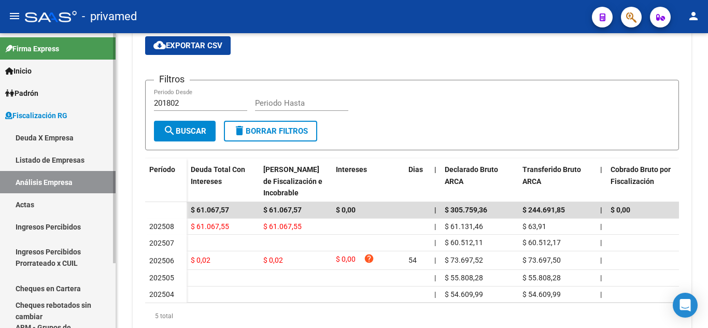
click at [86, 161] on link "Listado de Empresas" at bounding box center [58, 160] width 116 height 22
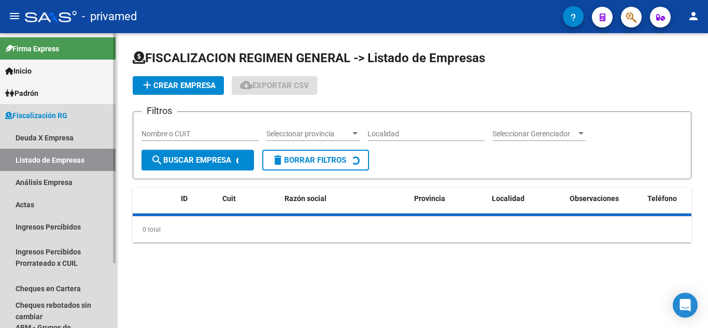
click at [76, 187] on link "Análisis Empresa" at bounding box center [58, 182] width 116 height 22
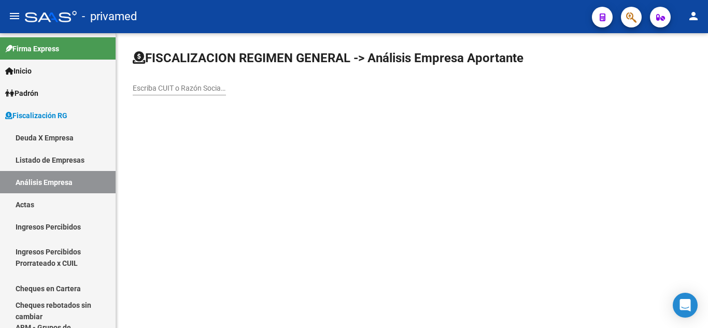
click at [189, 92] on input "Escriba CUIT o Razón Social para buscar" at bounding box center [179, 88] width 93 height 9
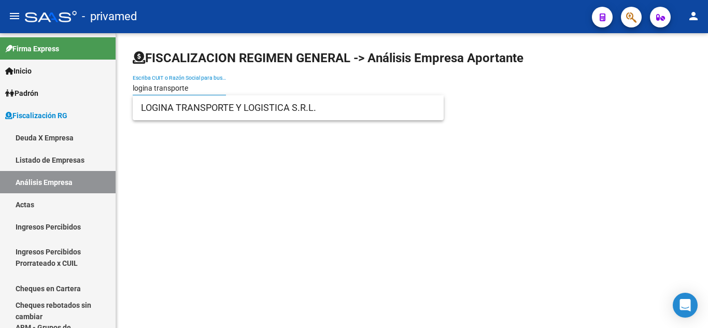
type input "logina transporte"
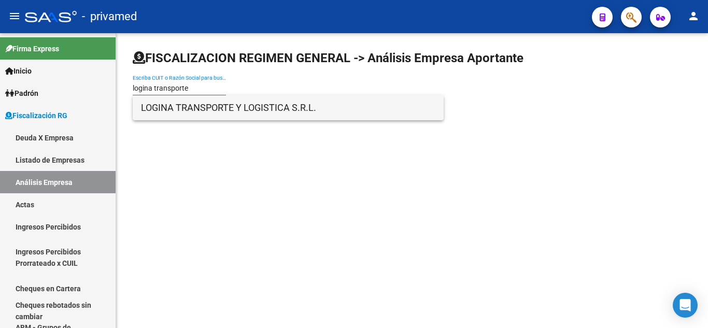
click at [218, 114] on span "LOGINA TRANSPORTE Y LOGISTICA S.R.L." at bounding box center [288, 107] width 295 height 25
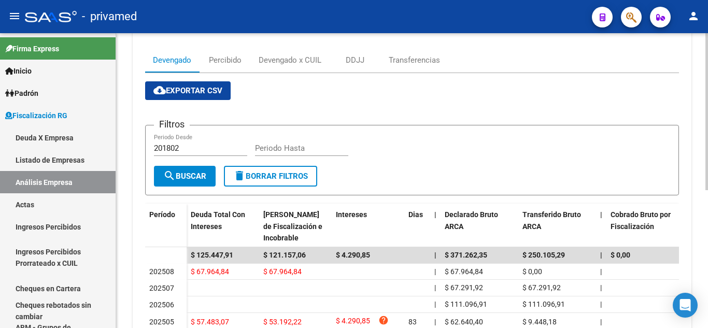
scroll to position [258, 0]
